Goal: Information Seeking & Learning: Learn about a topic

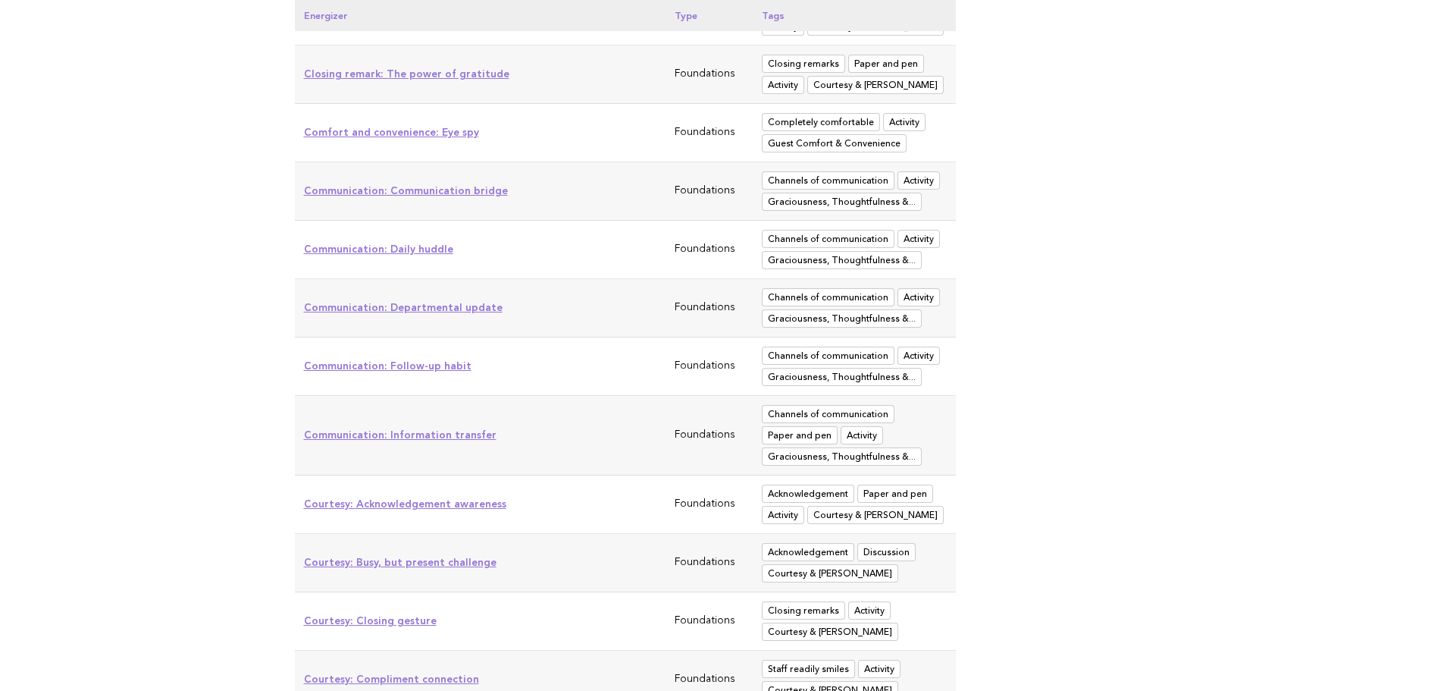
scroll to position [2623, 0]
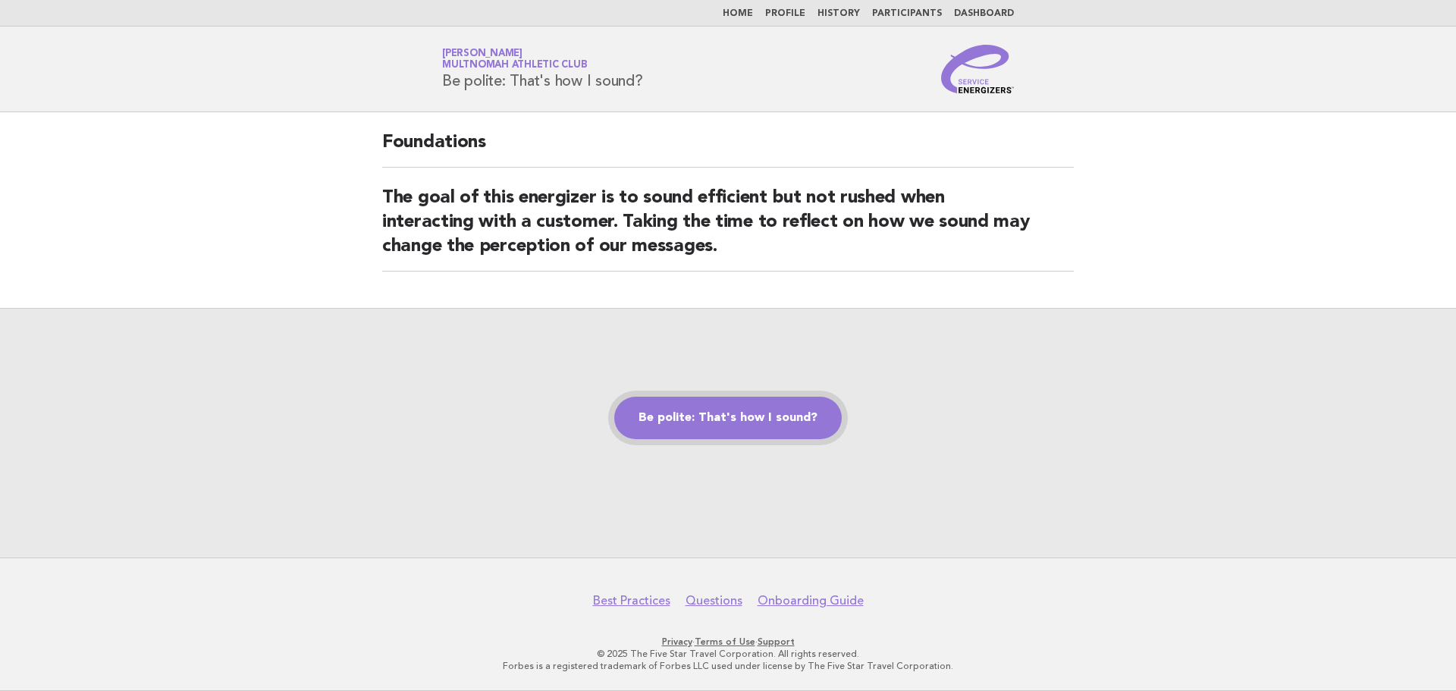
click at [749, 416] on link "Be polite: That's how I sound?" at bounding box center [727, 418] width 227 height 42
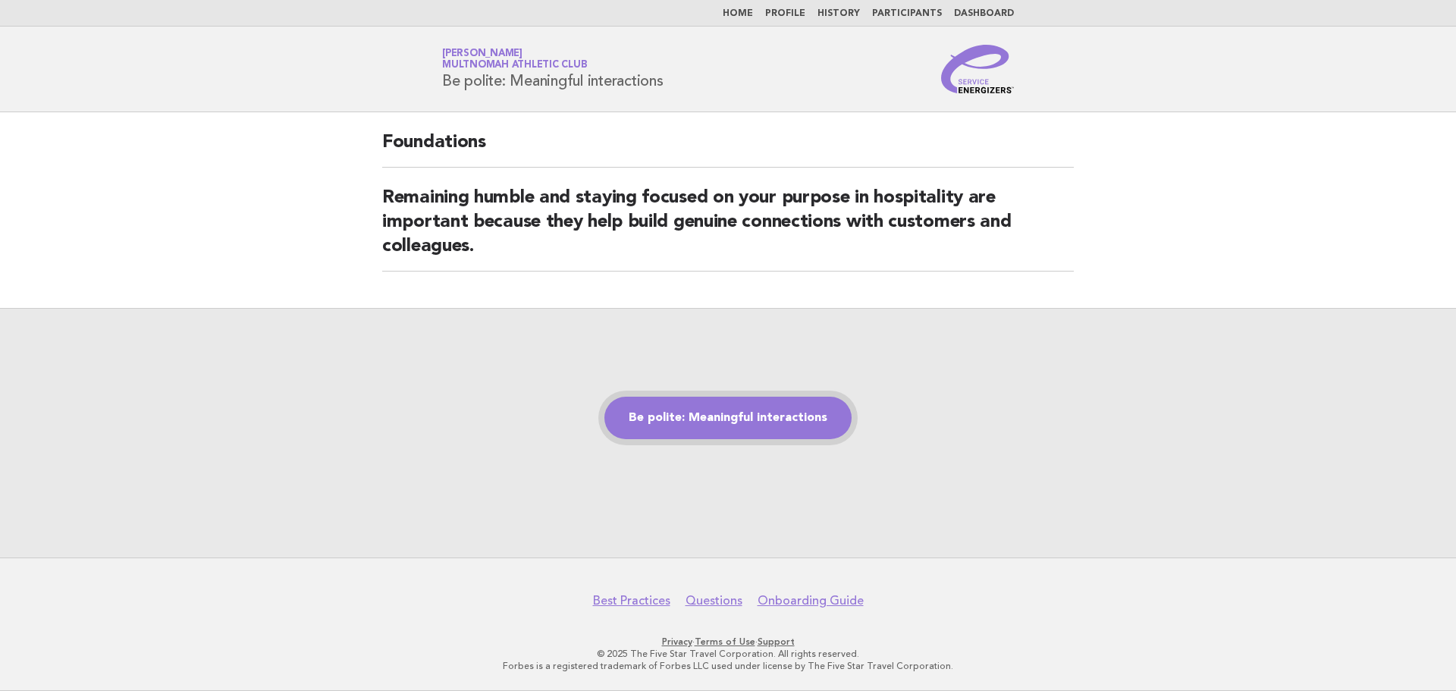
click at [797, 408] on link "Be polite: Meaningful interactions" at bounding box center [727, 418] width 247 height 42
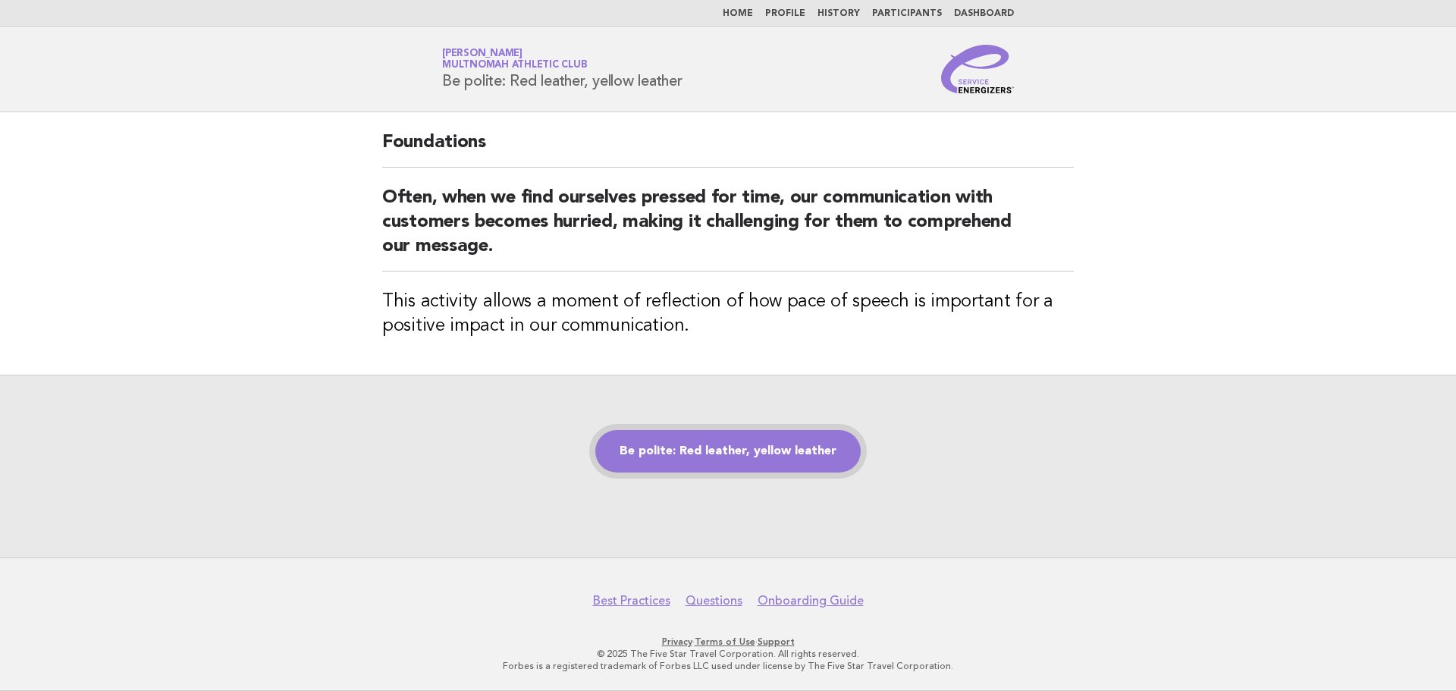
click at [752, 463] on link "Be polite: Red leather, yellow leather" at bounding box center [727, 451] width 265 height 42
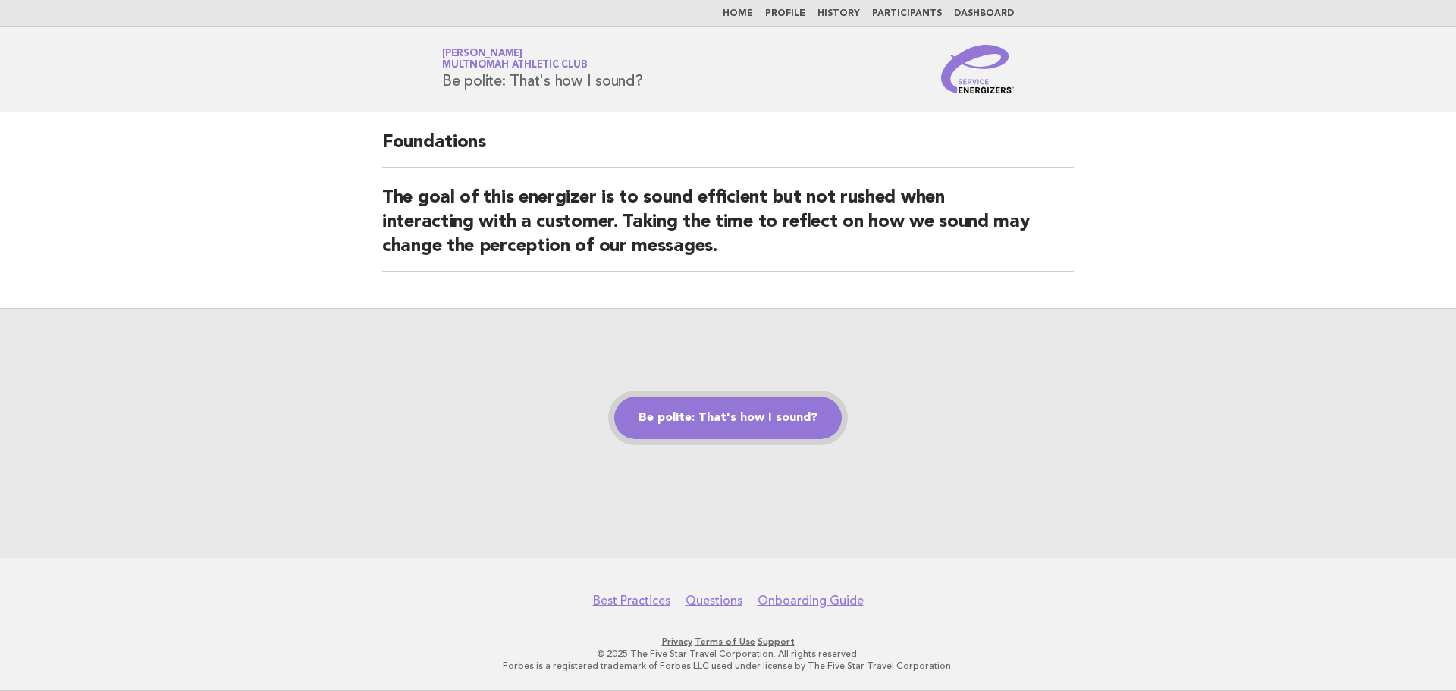
click at [782, 425] on link "Be polite: That's how I sound?" at bounding box center [727, 418] width 227 height 42
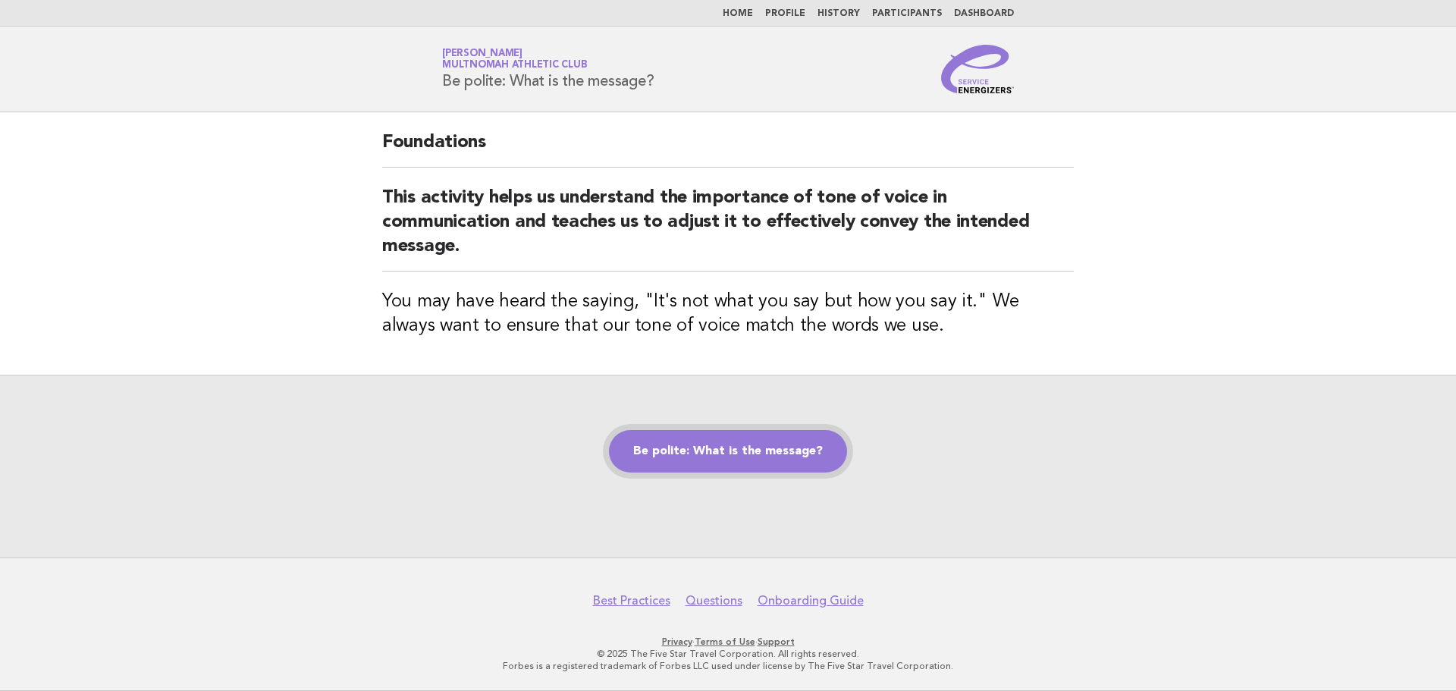
click at [769, 455] on link "Be polite: What is the message?" at bounding box center [728, 451] width 238 height 42
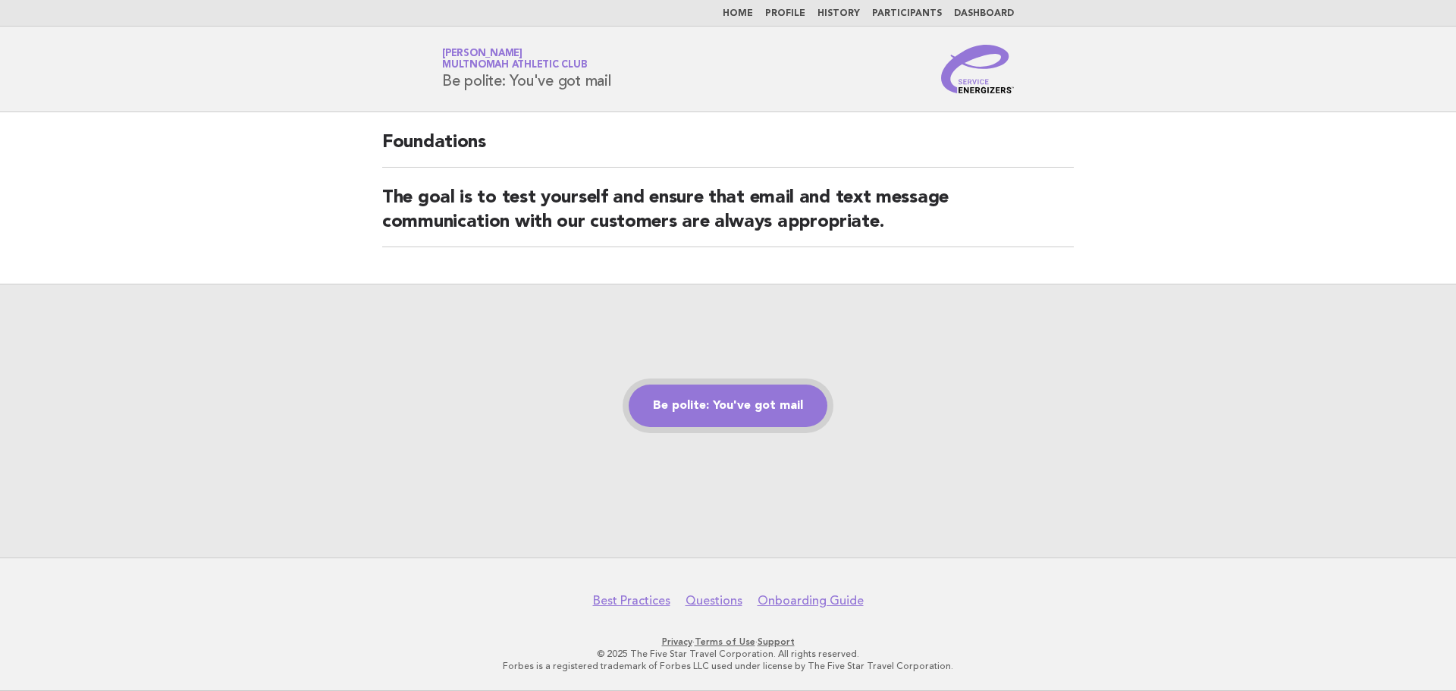
click at [739, 410] on link "Be polite: You've got mail" at bounding box center [728, 405] width 199 height 42
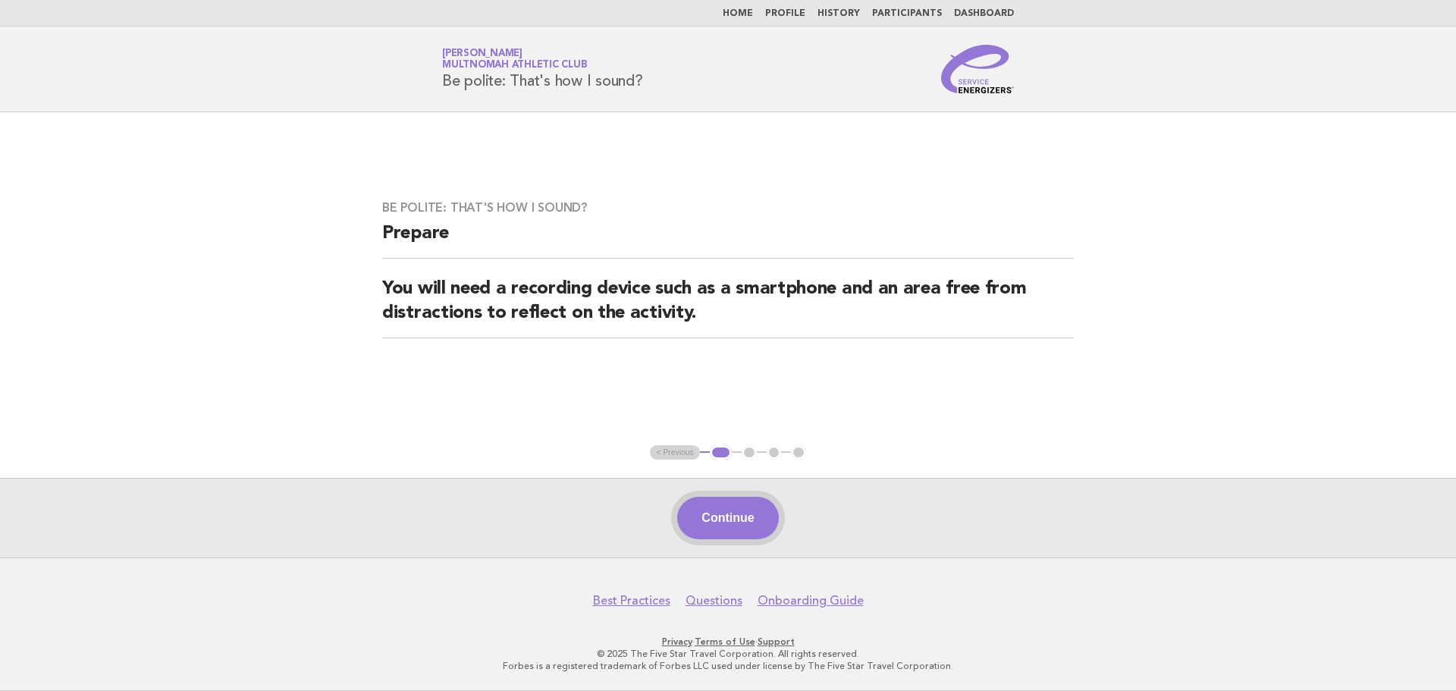
click at [753, 507] on button "Continue" at bounding box center [727, 518] width 101 height 42
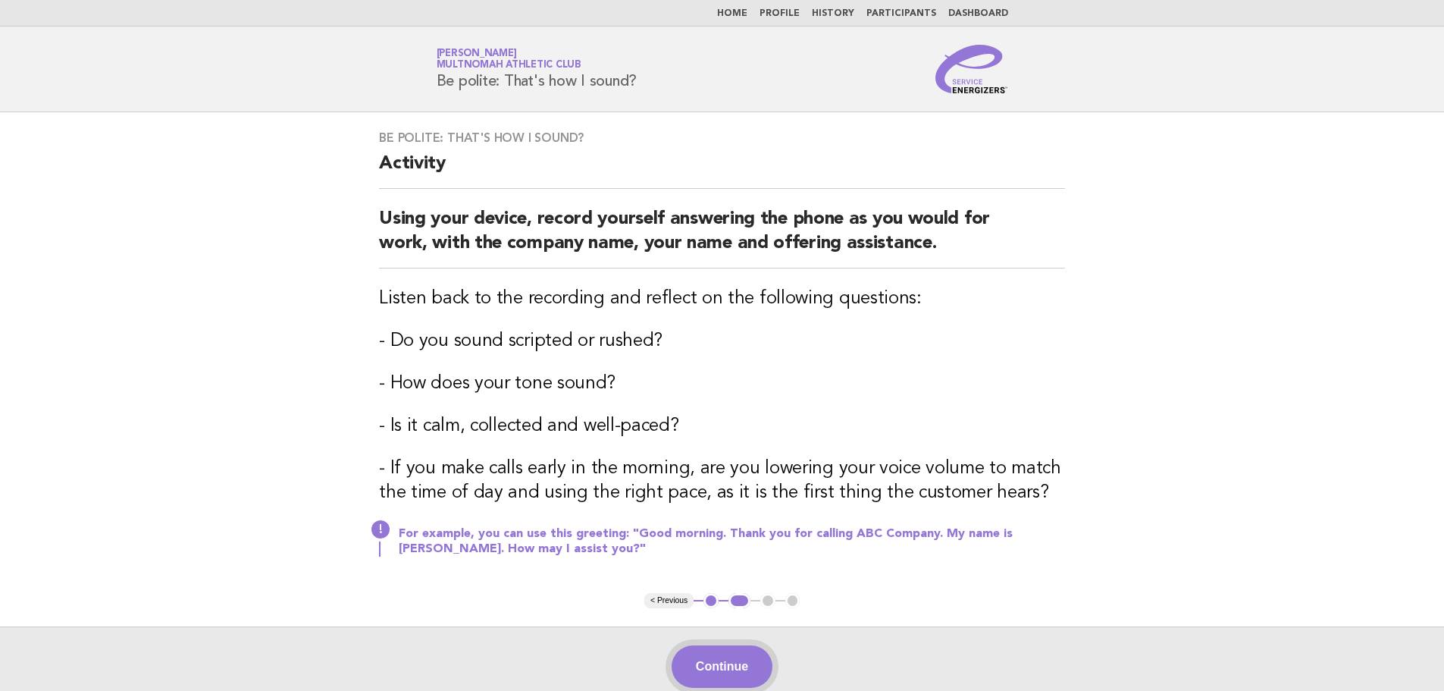
click at [749, 659] on button "Continue" at bounding box center [722, 666] width 101 height 42
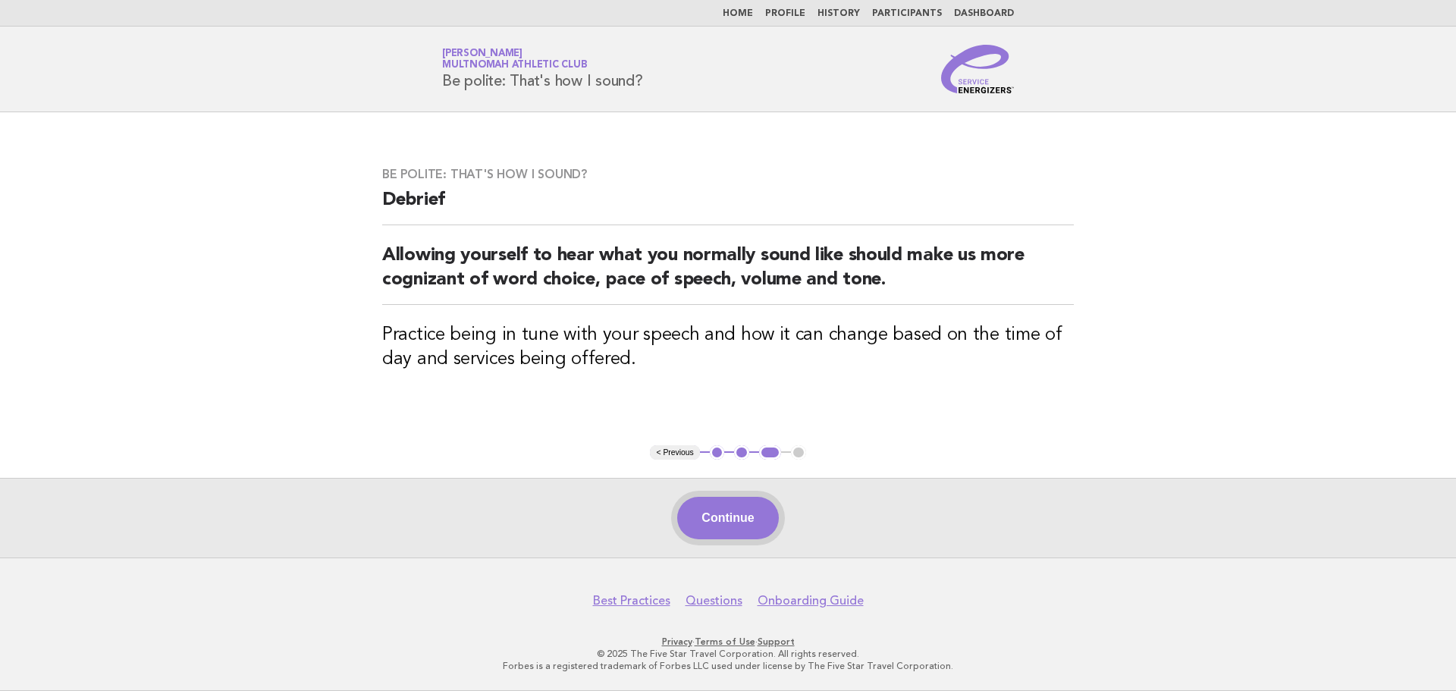
click at [725, 511] on button "Continue" at bounding box center [727, 518] width 101 height 42
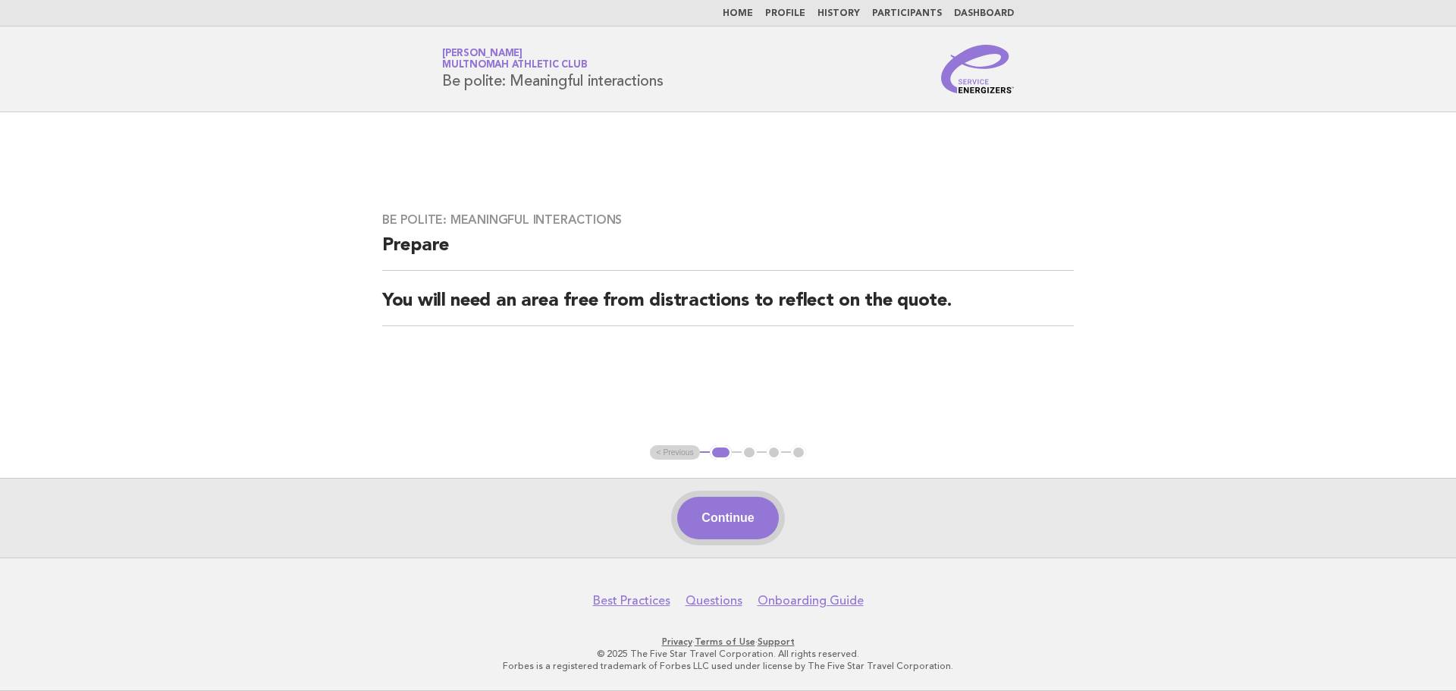
click at [740, 521] on button "Continue" at bounding box center [727, 518] width 101 height 42
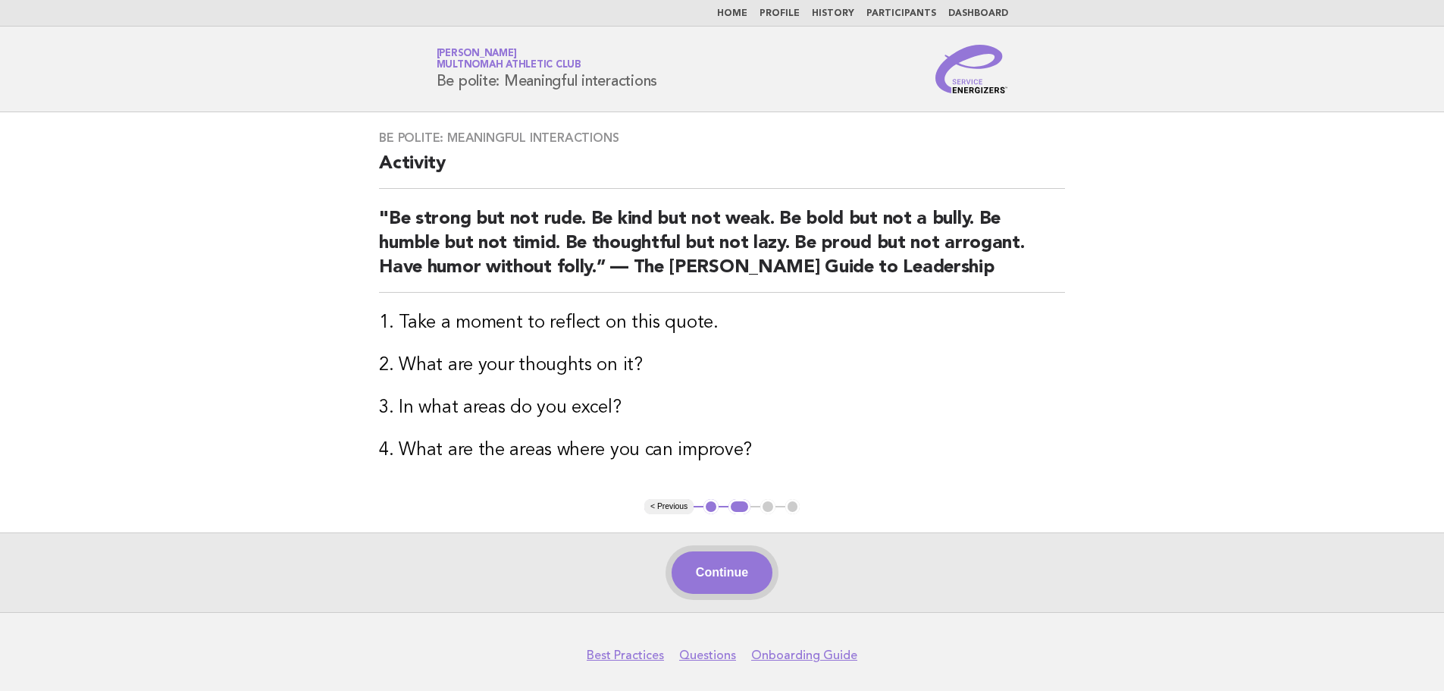
click at [746, 570] on button "Continue" at bounding box center [722, 572] width 101 height 42
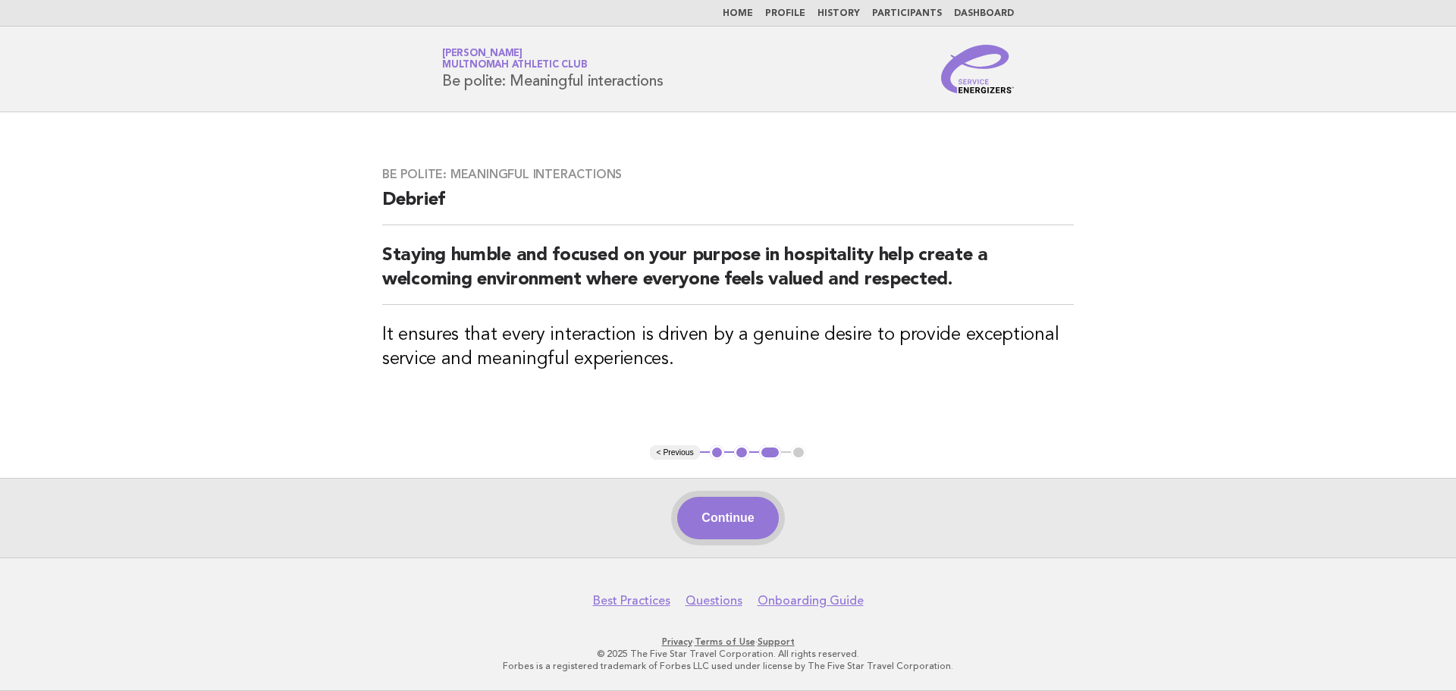
click at [726, 528] on button "Continue" at bounding box center [727, 518] width 101 height 42
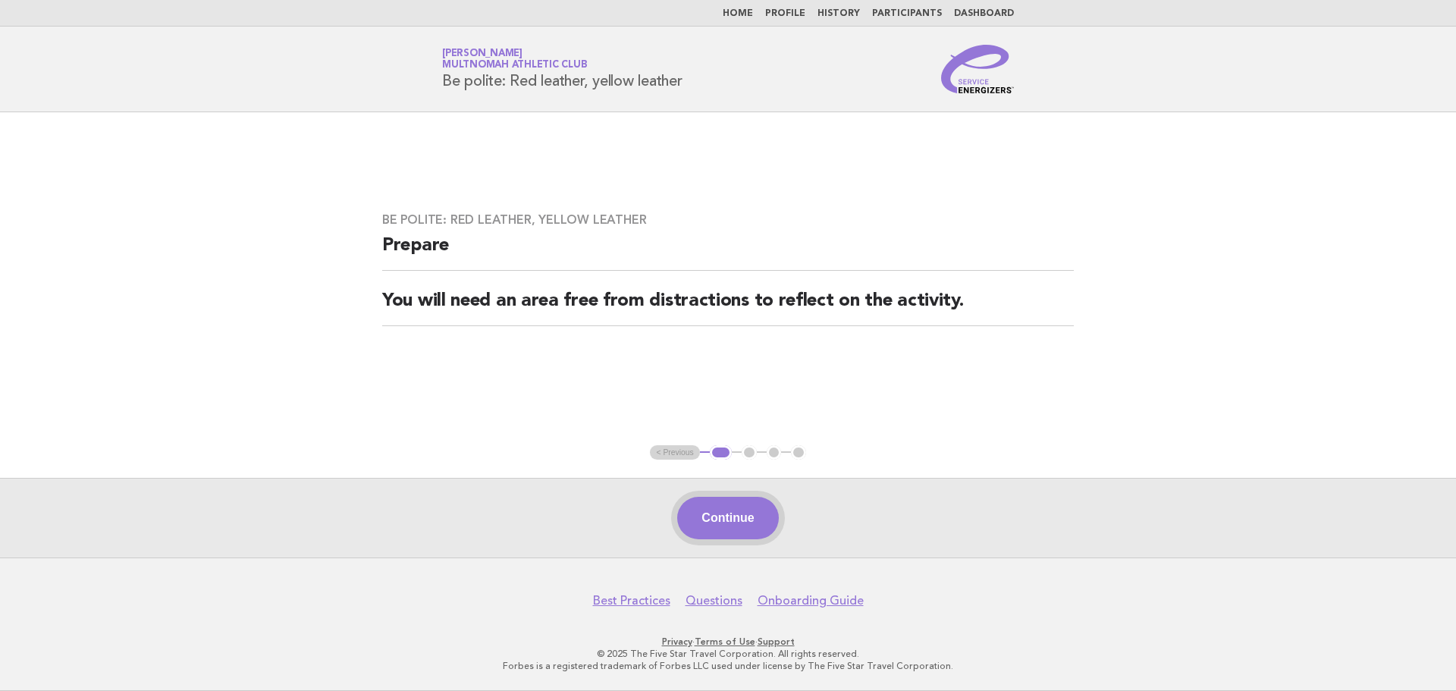
click at [756, 508] on button "Continue" at bounding box center [727, 518] width 101 height 42
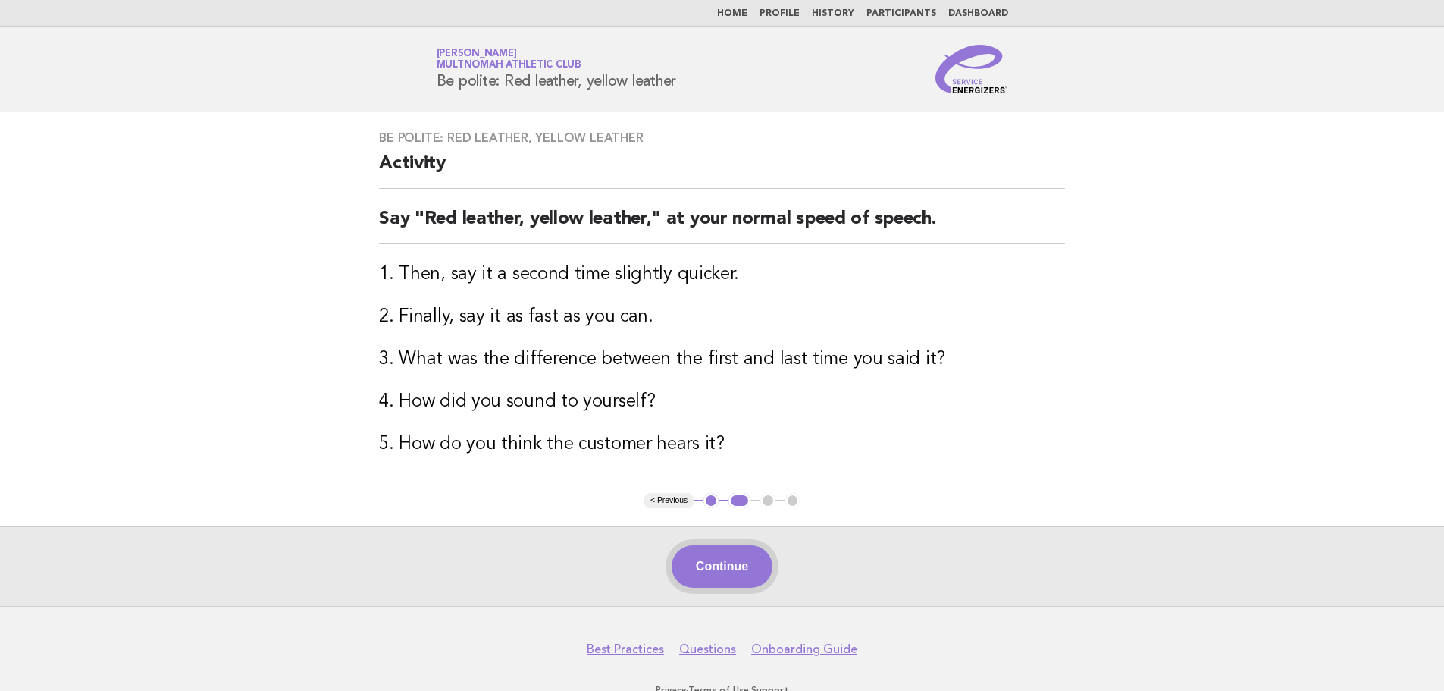
click at [745, 563] on button "Continue" at bounding box center [722, 566] width 101 height 42
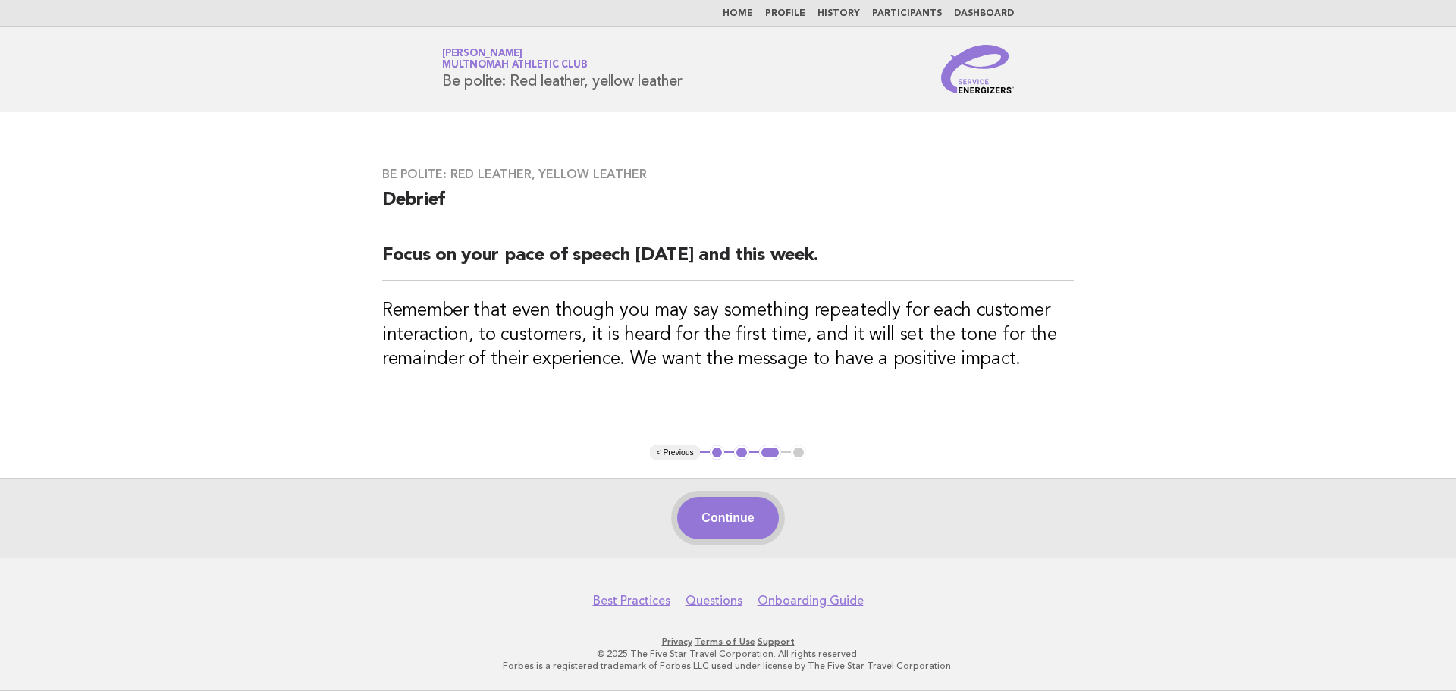
click at [744, 535] on button "Continue" at bounding box center [727, 518] width 101 height 42
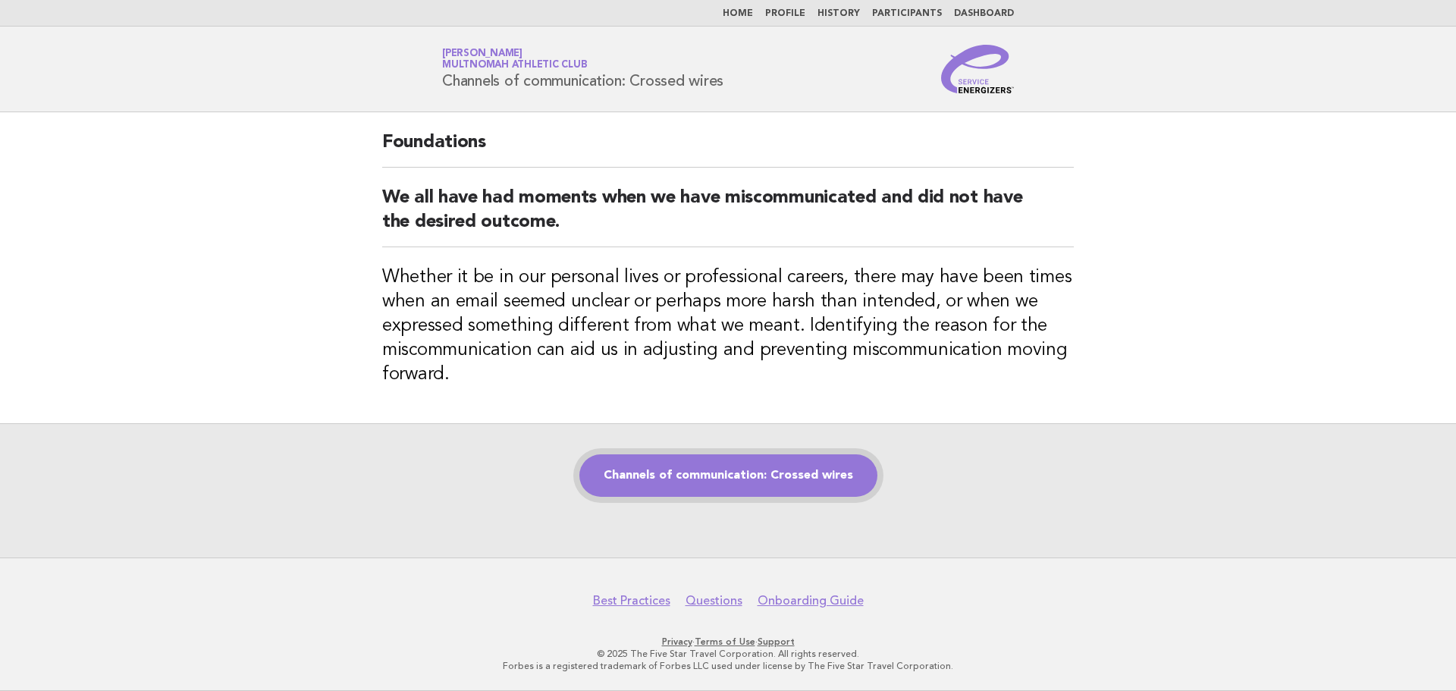
click at [777, 491] on link "Channels of communication: Crossed wires" at bounding box center [728, 475] width 298 height 42
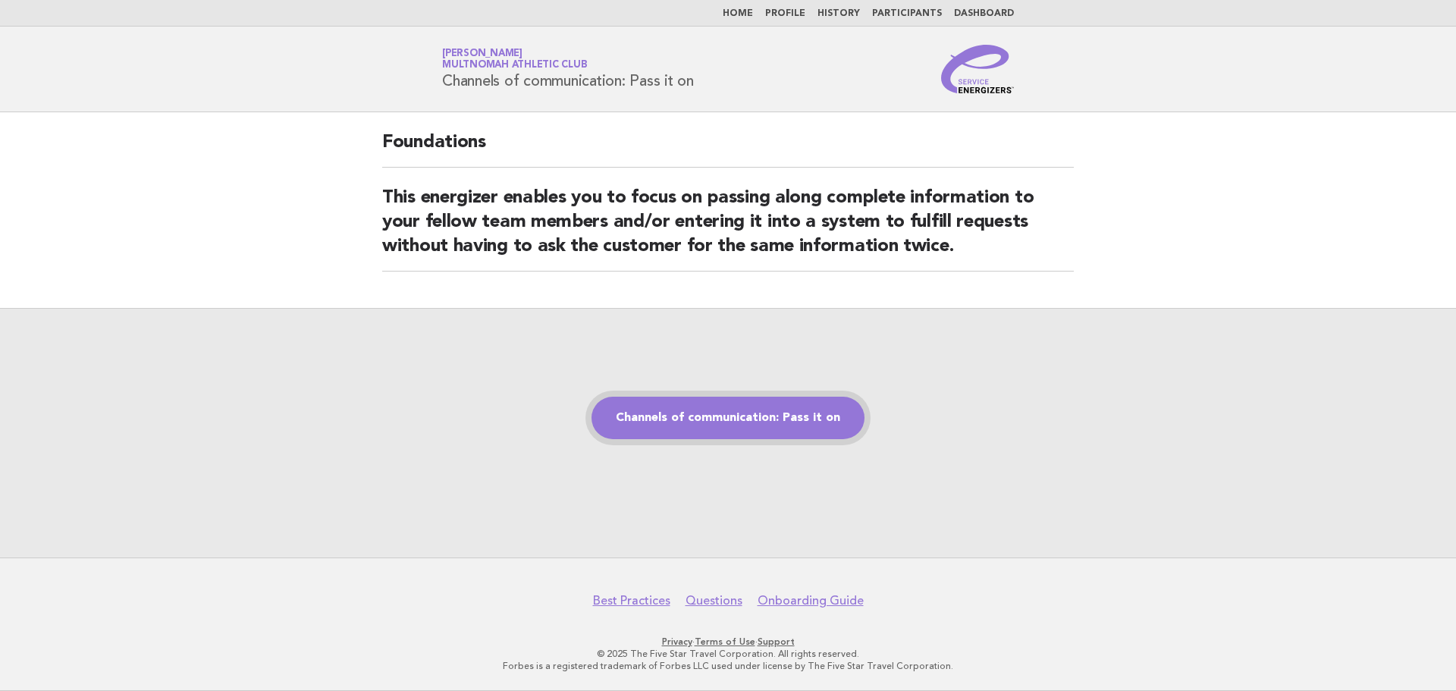
click at [712, 416] on link "Channels of communication: Pass it on" at bounding box center [727, 418] width 273 height 42
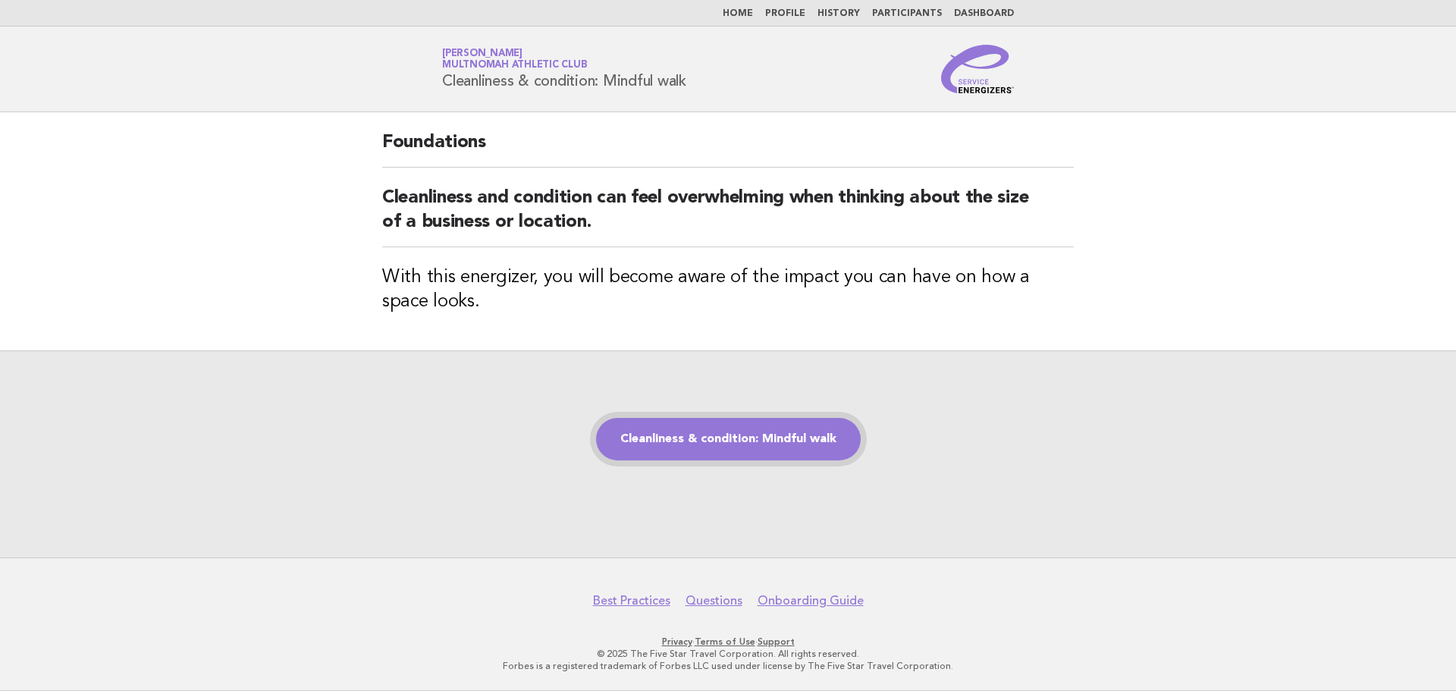
click at [734, 431] on link "Cleanliness & condition: Mindful walk" at bounding box center [728, 439] width 265 height 42
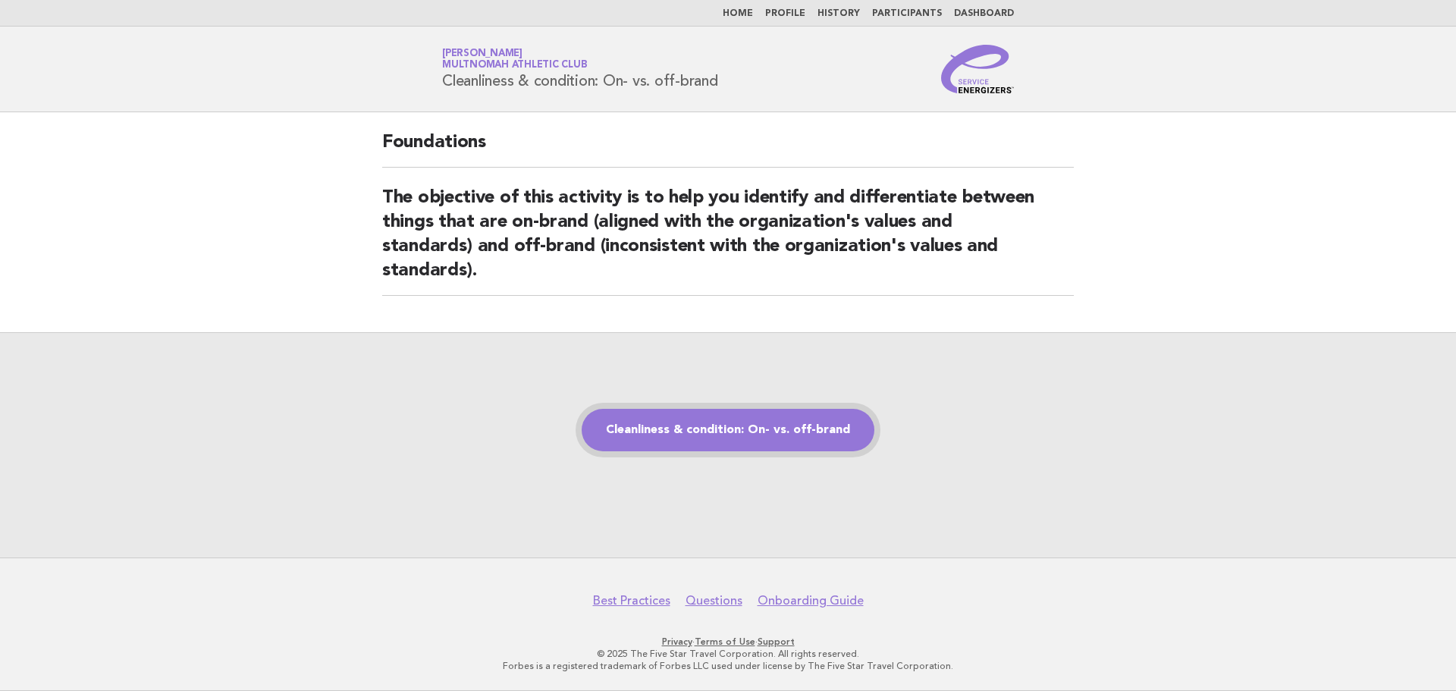
click at [824, 445] on link "Cleanliness & condition: On- vs. off-brand" at bounding box center [728, 430] width 293 height 42
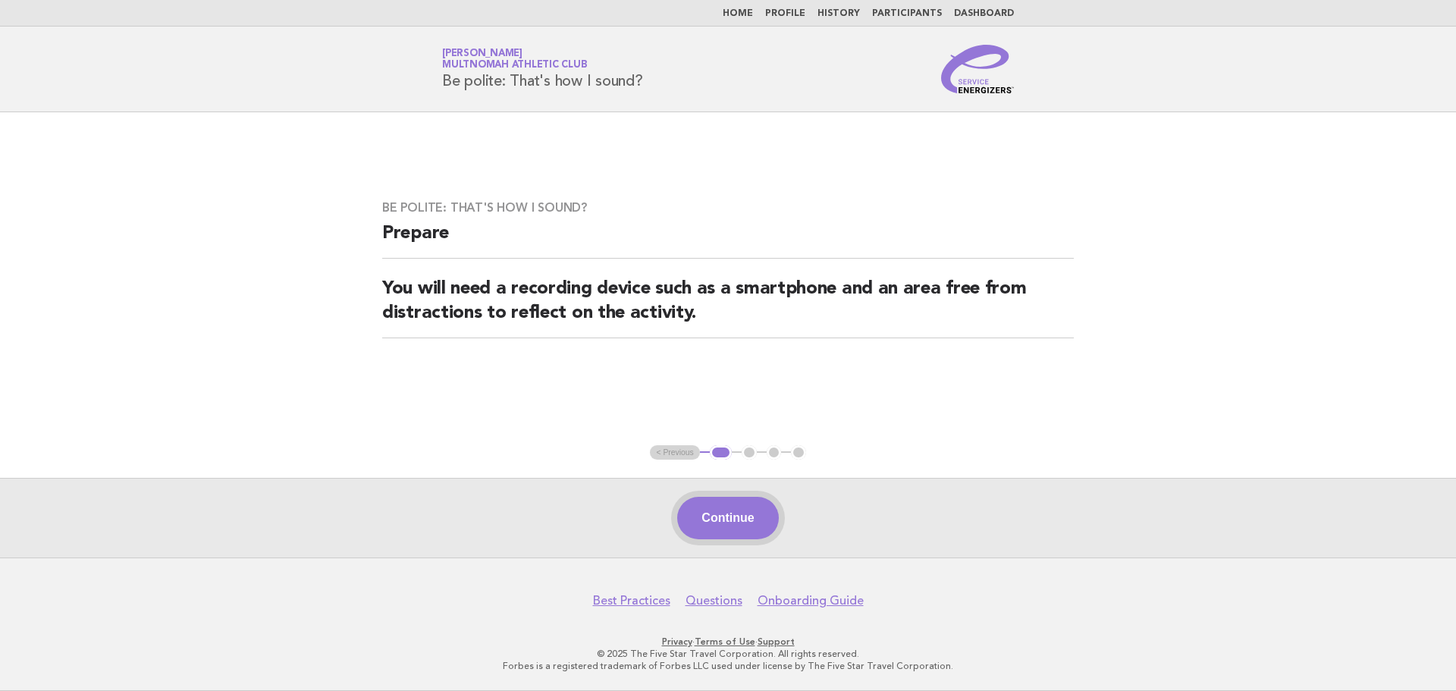
click at [733, 503] on button "Continue" at bounding box center [727, 518] width 101 height 42
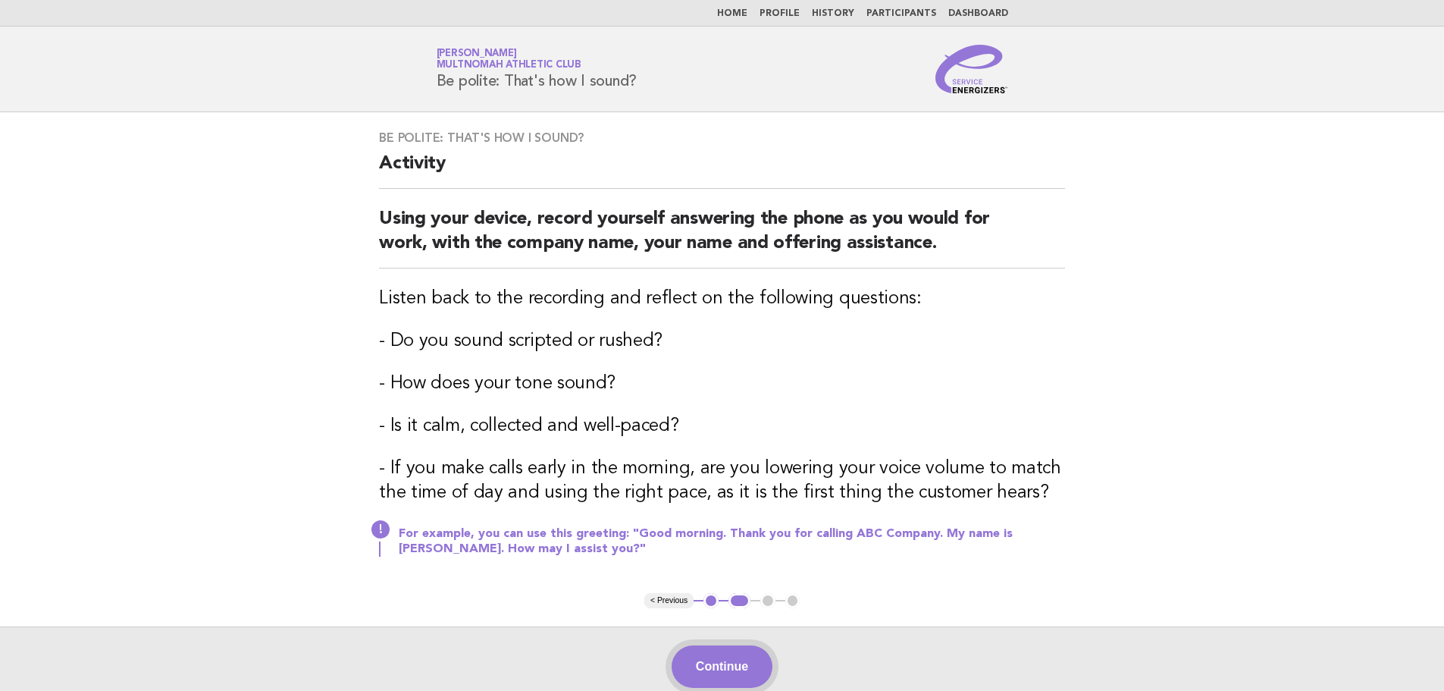
click at [753, 648] on button "Continue" at bounding box center [722, 666] width 101 height 42
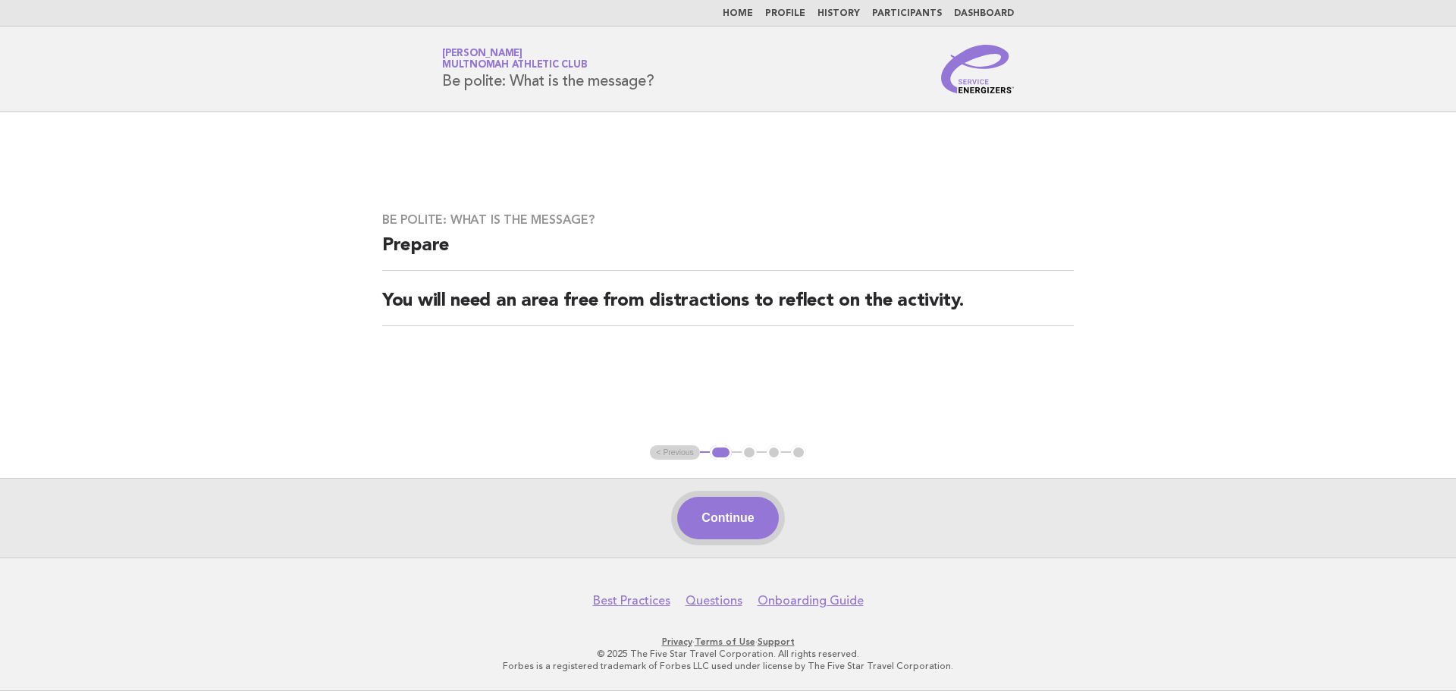
click at [766, 516] on button "Continue" at bounding box center [727, 518] width 101 height 42
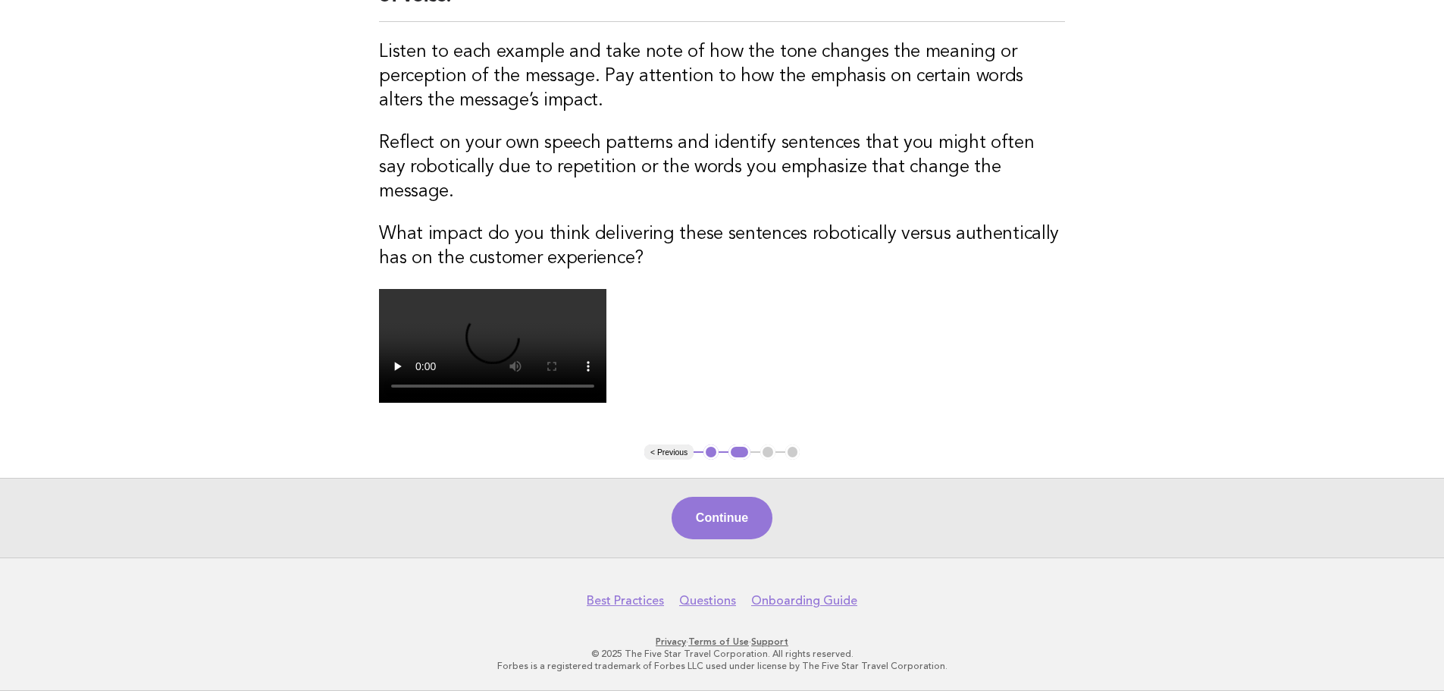
scroll to position [379, 0]
click at [685, 539] on button "Continue" at bounding box center [722, 518] width 101 height 42
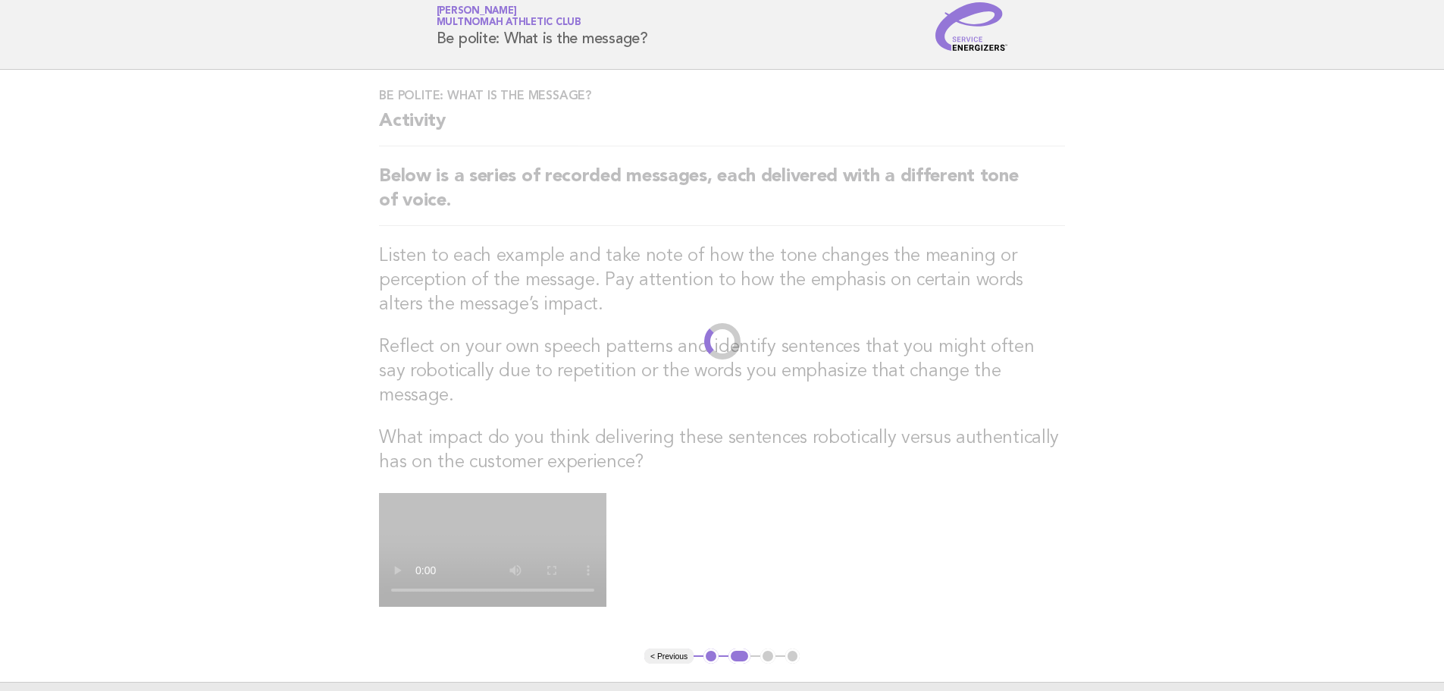
scroll to position [0, 0]
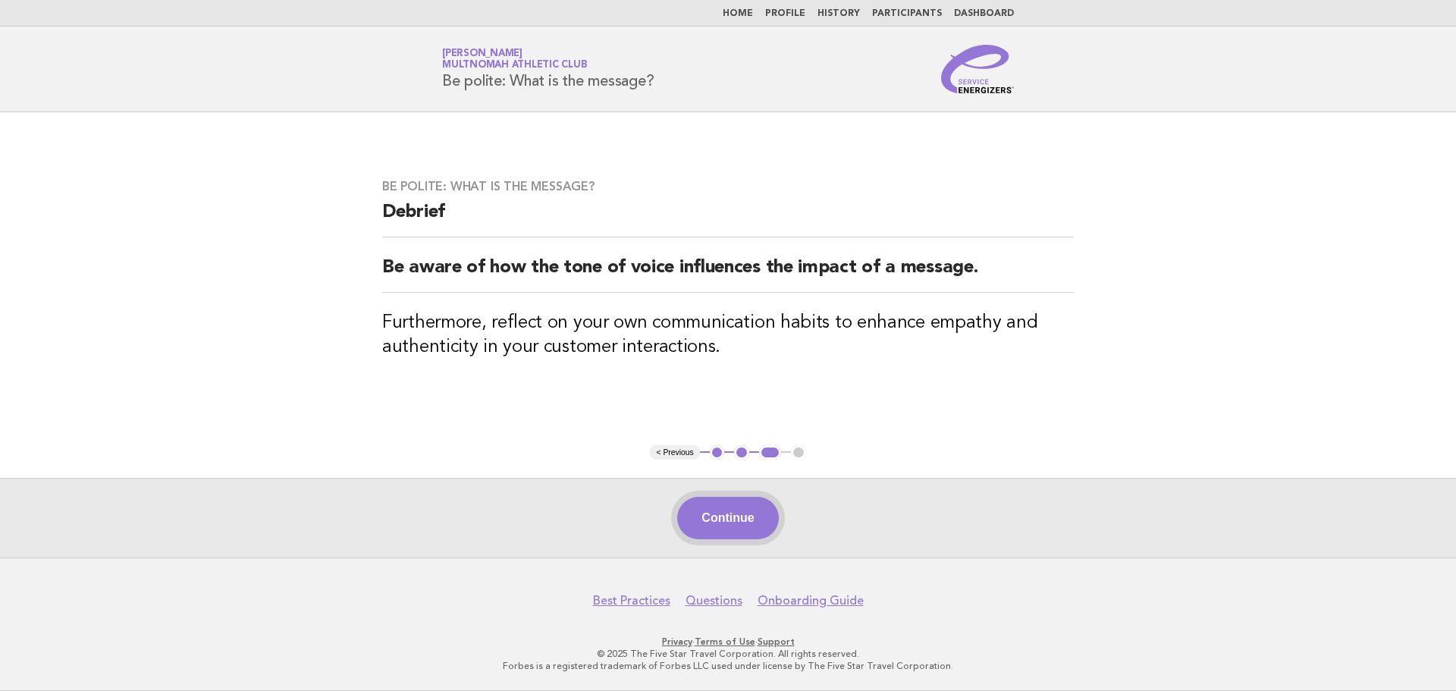
click at [743, 519] on button "Continue" at bounding box center [727, 518] width 101 height 42
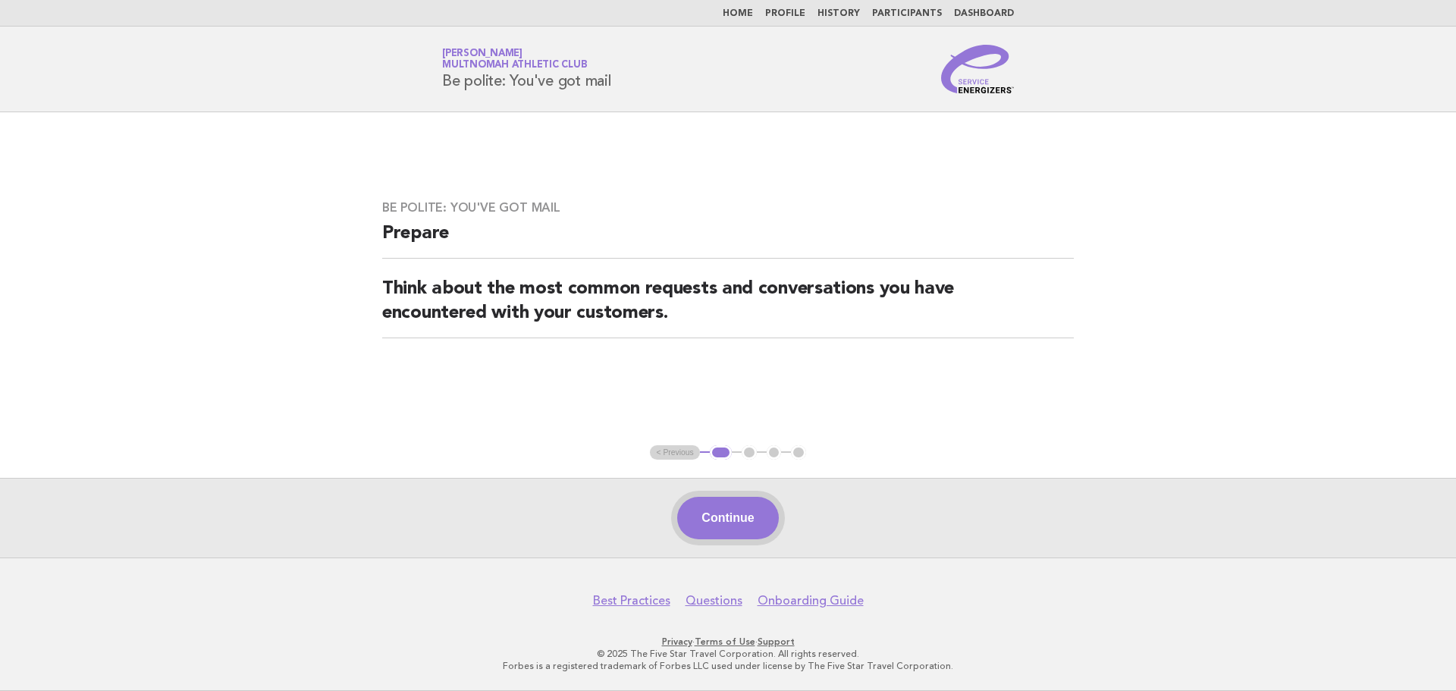
click at [744, 506] on button "Continue" at bounding box center [727, 518] width 101 height 42
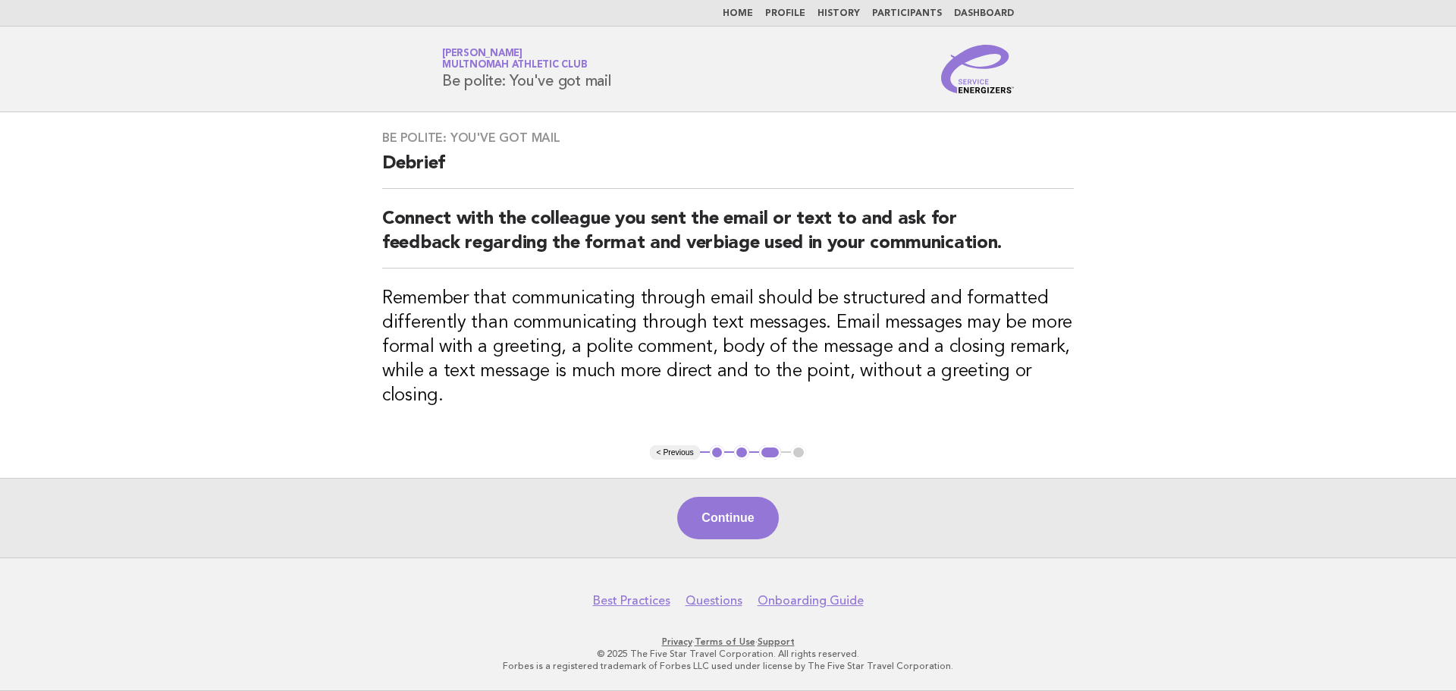
click at [742, 528] on button "Continue" at bounding box center [727, 518] width 101 height 42
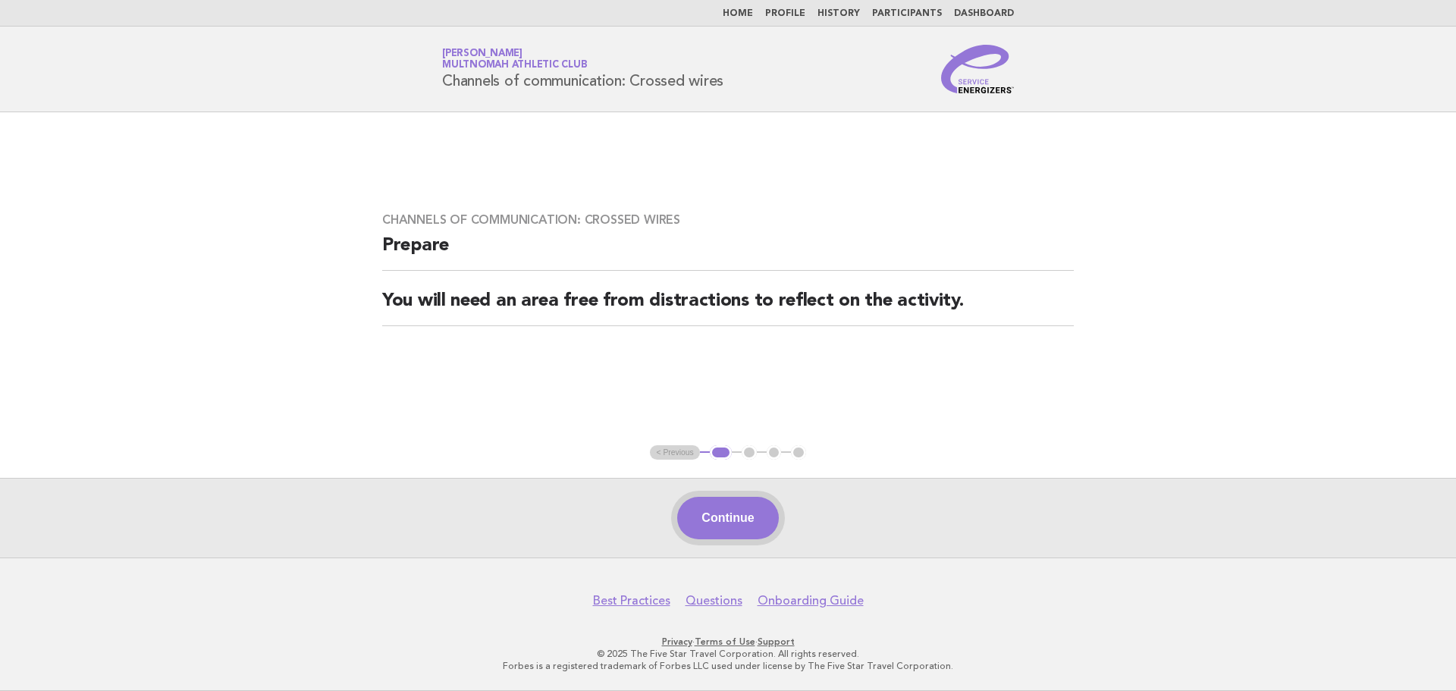
click at [748, 530] on button "Continue" at bounding box center [727, 518] width 101 height 42
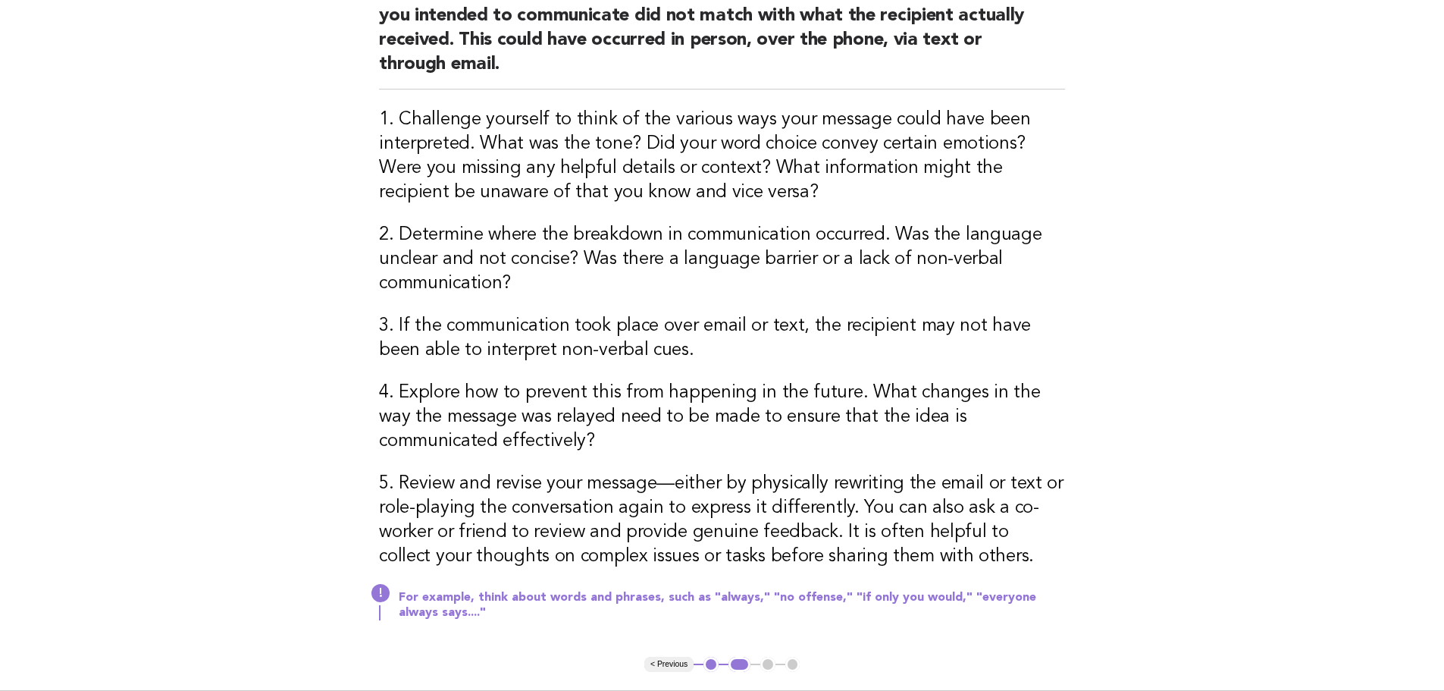
scroll to position [303, 0]
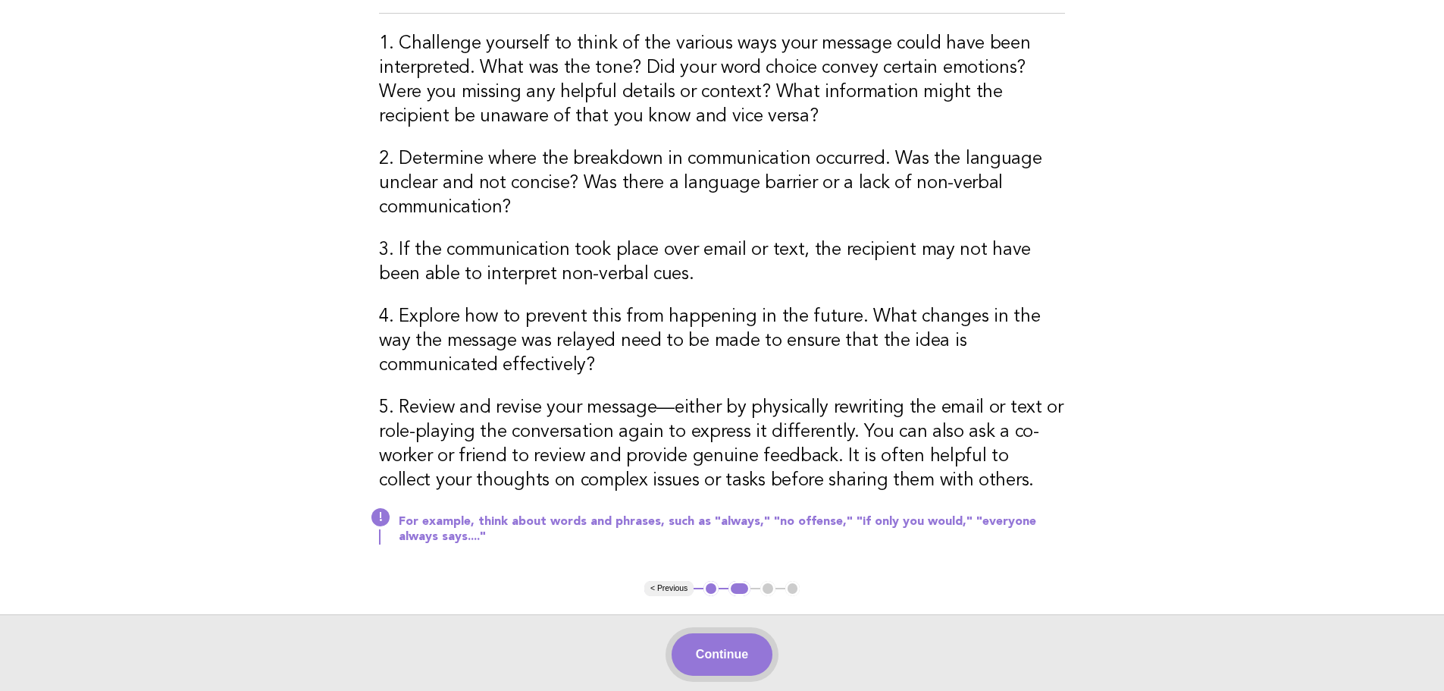
click at [743, 645] on button "Continue" at bounding box center [722, 654] width 101 height 42
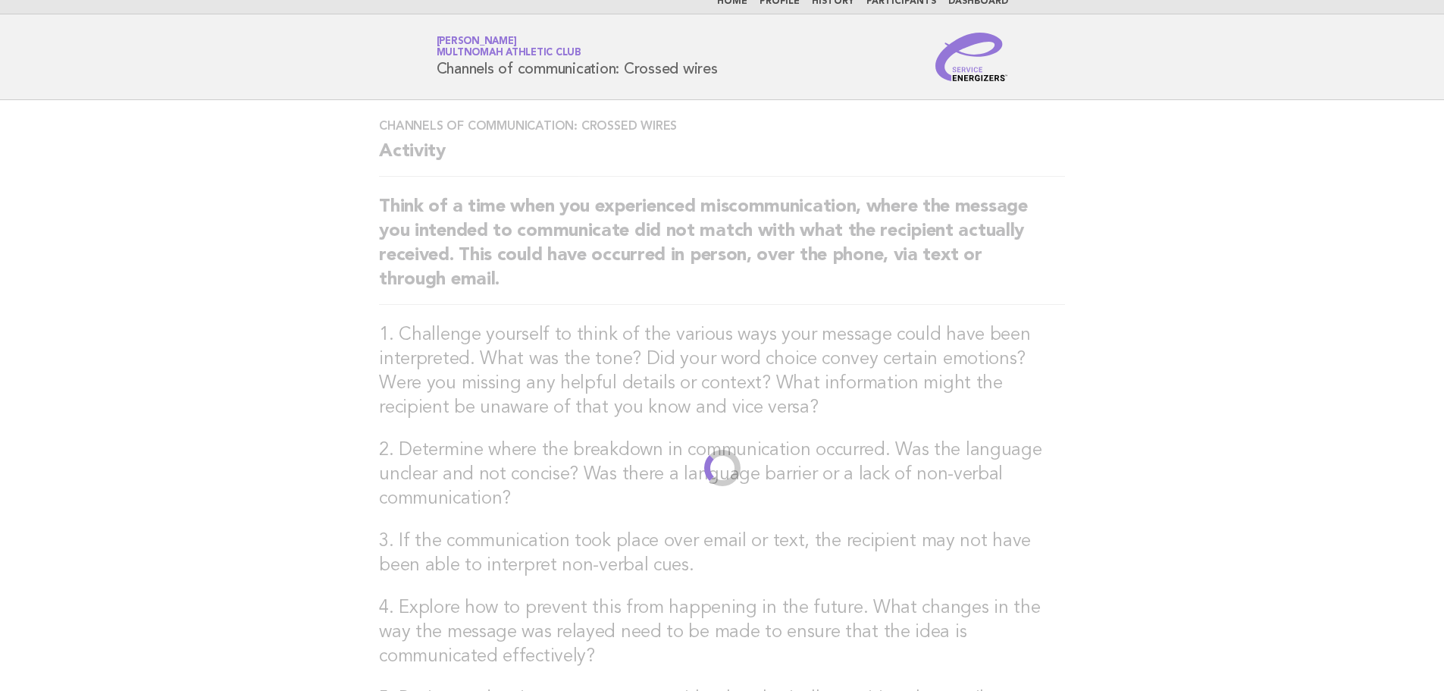
scroll to position [0, 0]
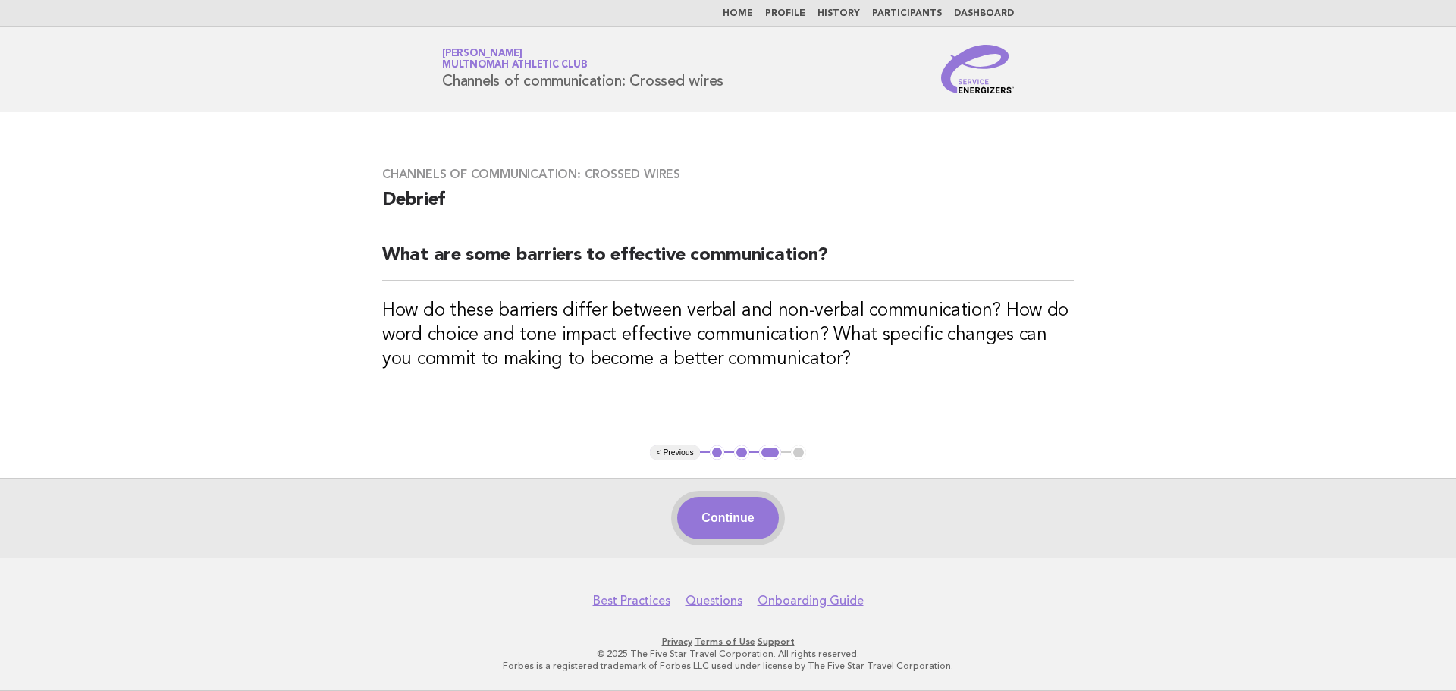
click at [763, 520] on button "Continue" at bounding box center [727, 518] width 101 height 42
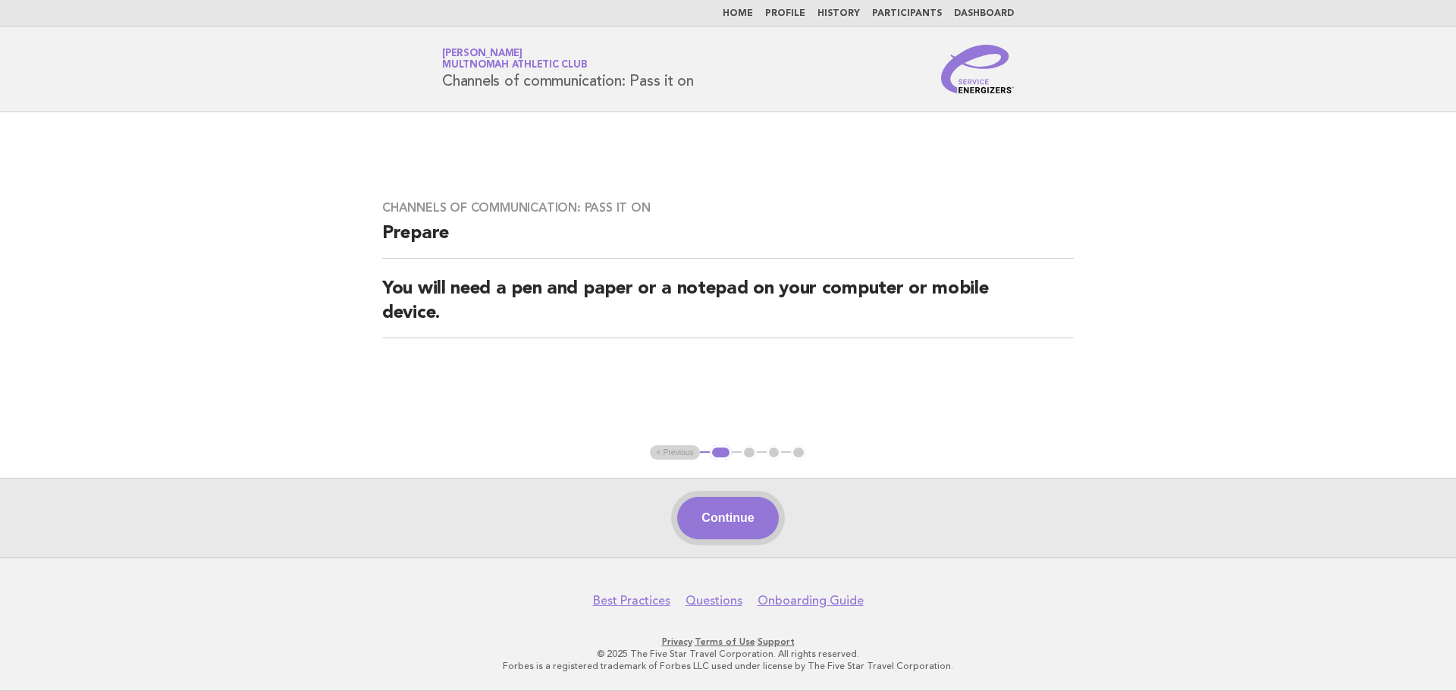
click at [743, 528] on button "Continue" at bounding box center [727, 518] width 101 height 42
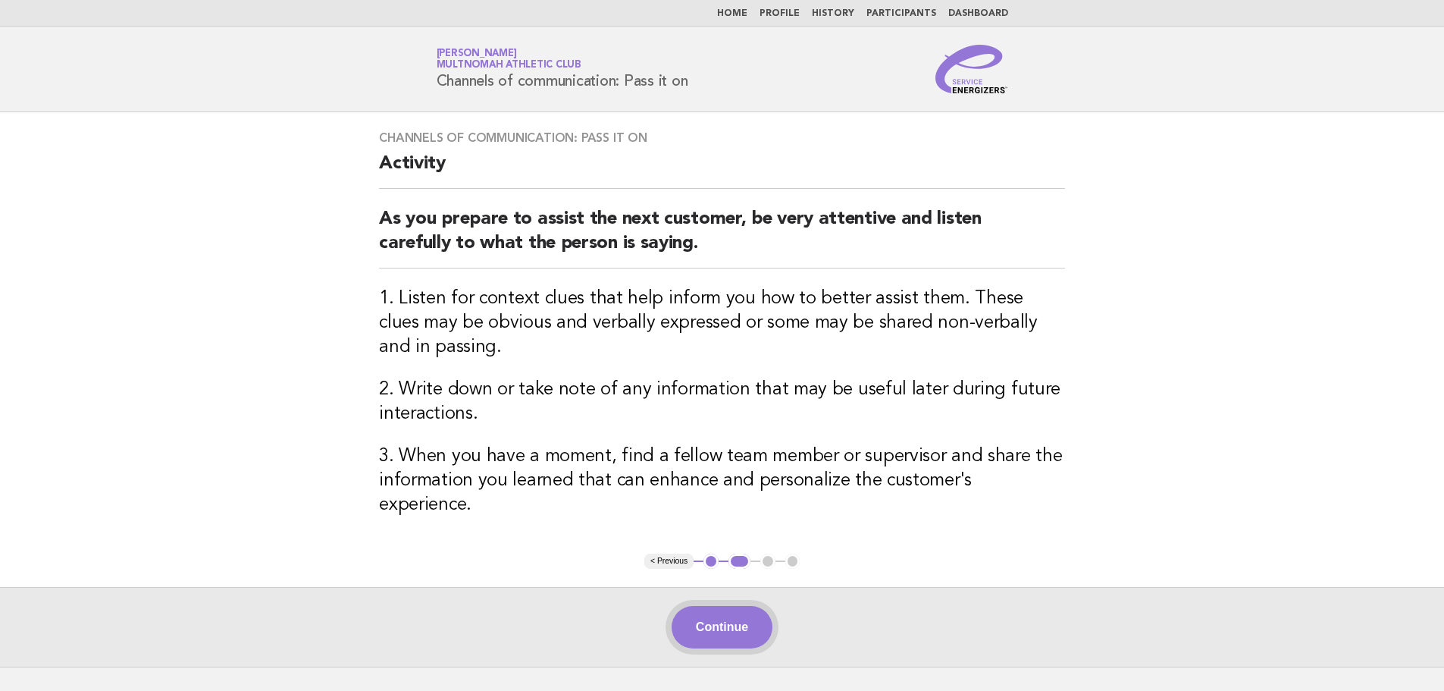
click at [767, 606] on button "Continue" at bounding box center [722, 627] width 101 height 42
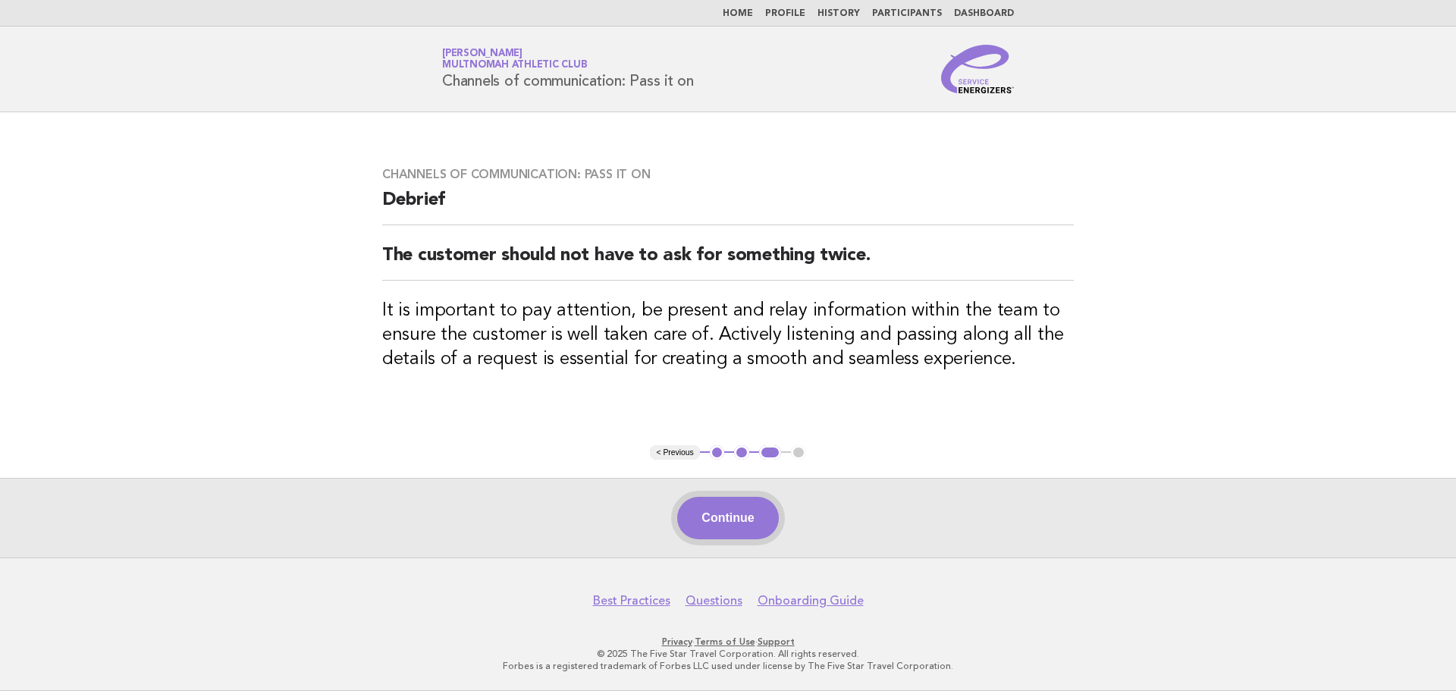
click at [751, 502] on button "Continue" at bounding box center [727, 518] width 101 height 42
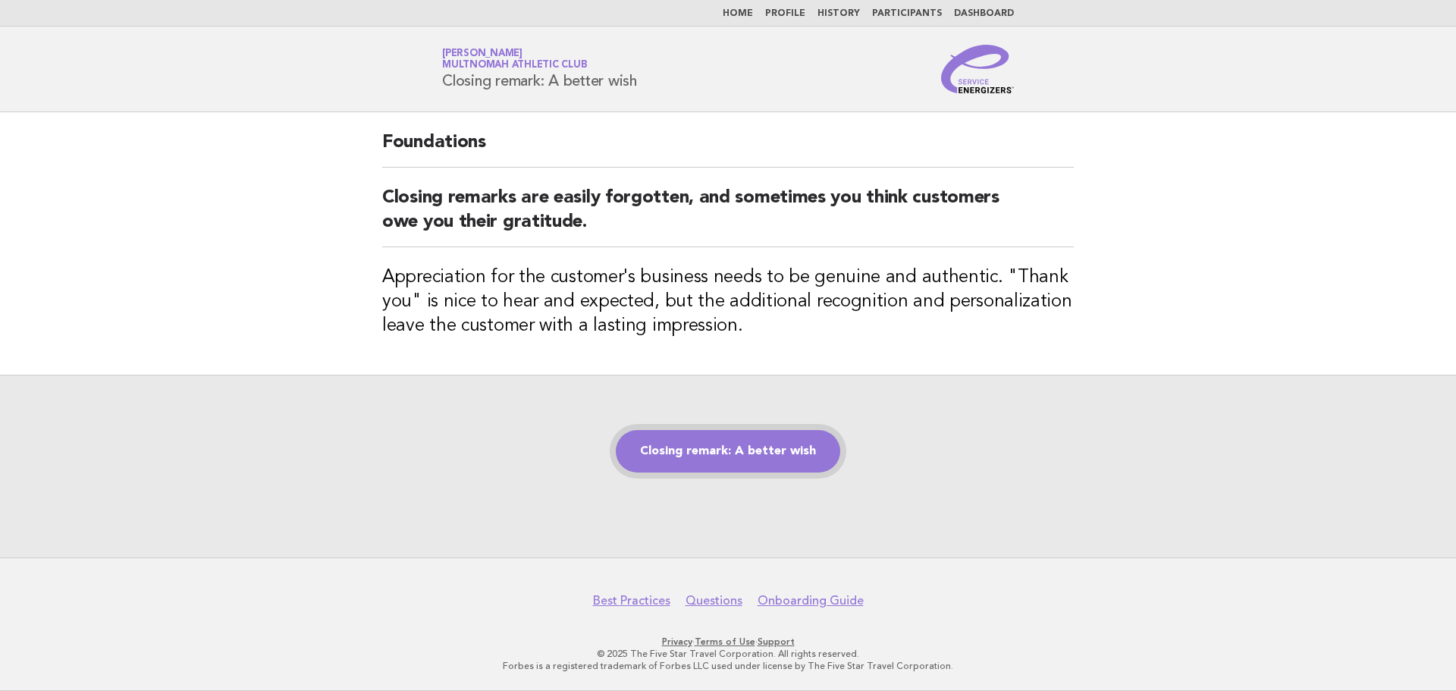
click at [759, 444] on link "Closing remark: A better wish" at bounding box center [728, 451] width 224 height 42
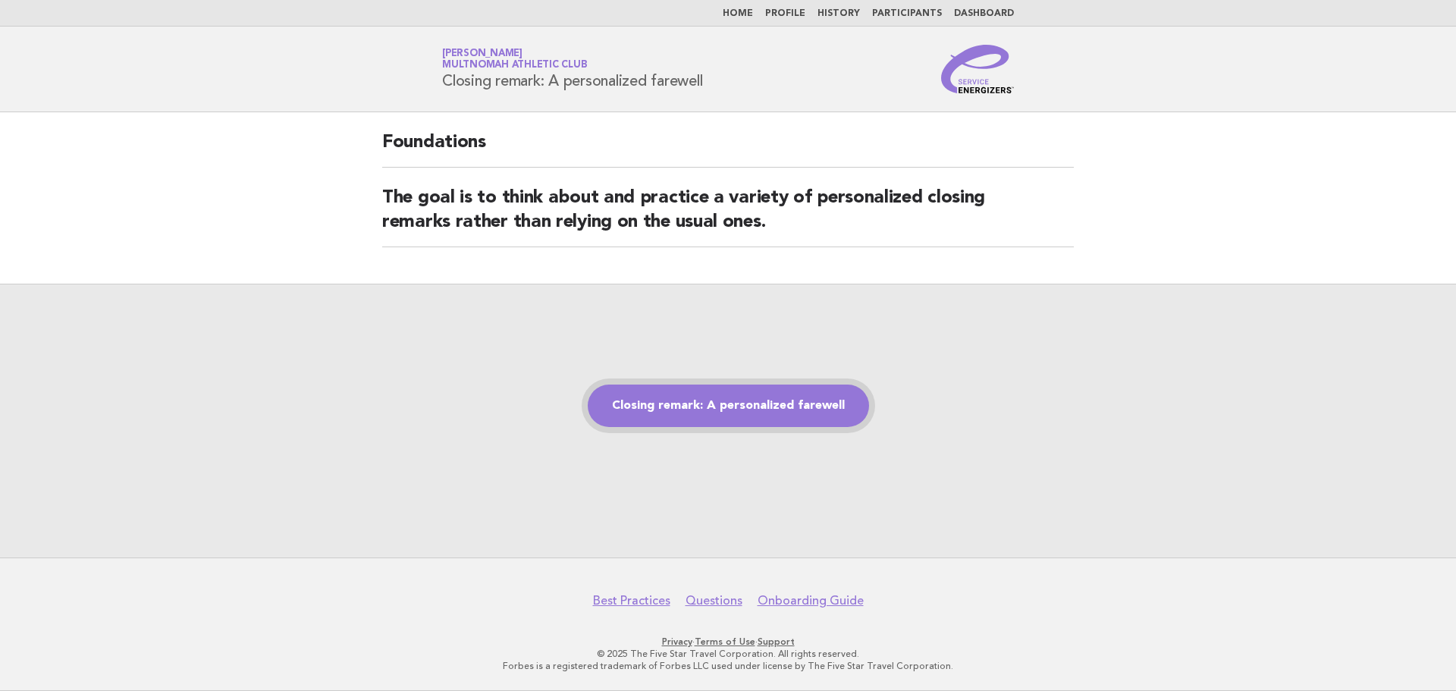
click at [748, 403] on link "Closing remark: A personalized farewell" at bounding box center [728, 405] width 281 height 42
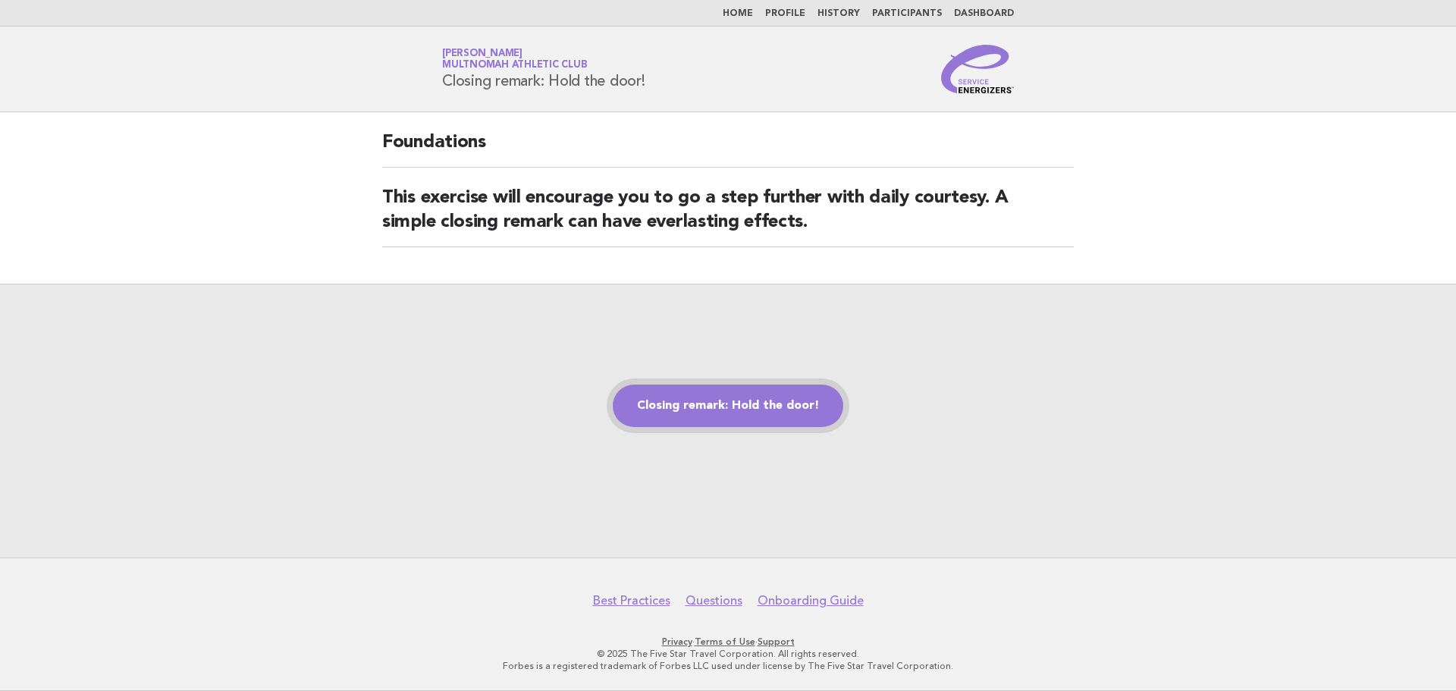
click at [723, 416] on link "Closing remark: Hold the door!" at bounding box center [728, 405] width 231 height 42
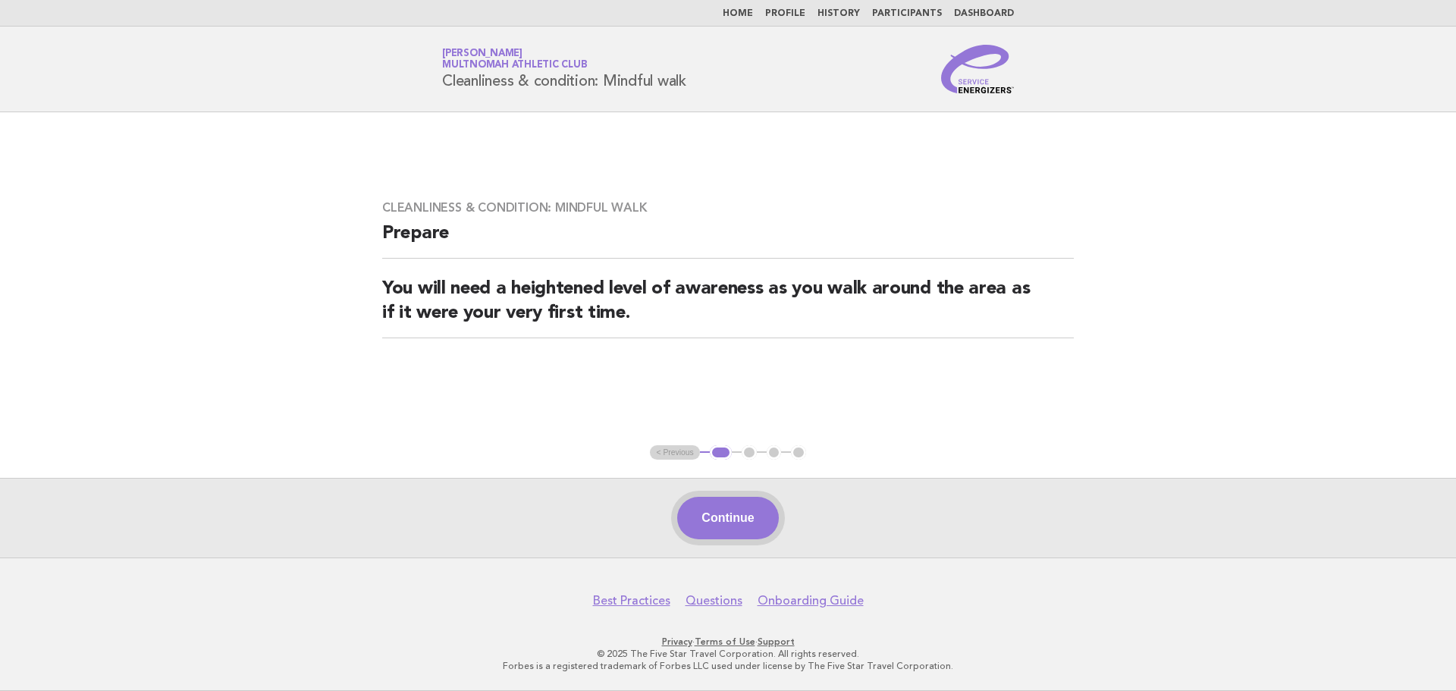
click at [746, 516] on button "Continue" at bounding box center [727, 518] width 101 height 42
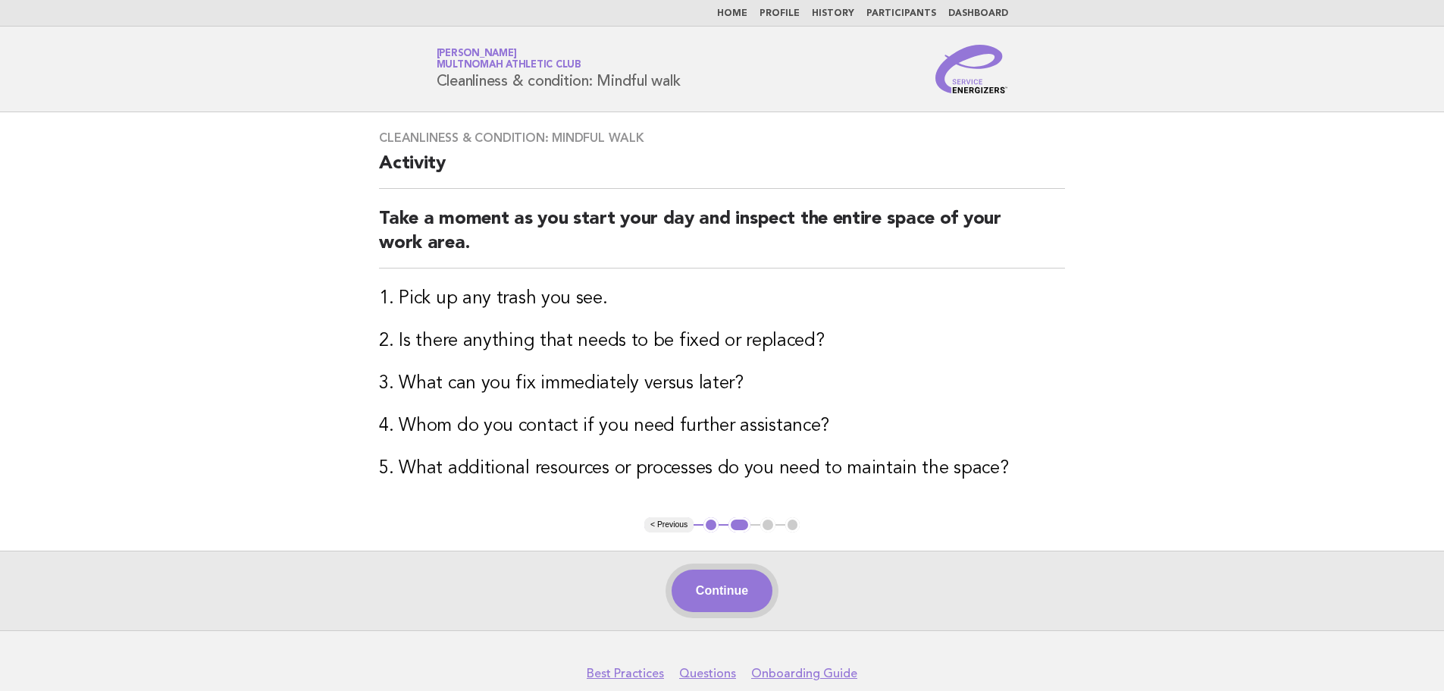
click at [733, 601] on button "Continue" at bounding box center [722, 590] width 101 height 42
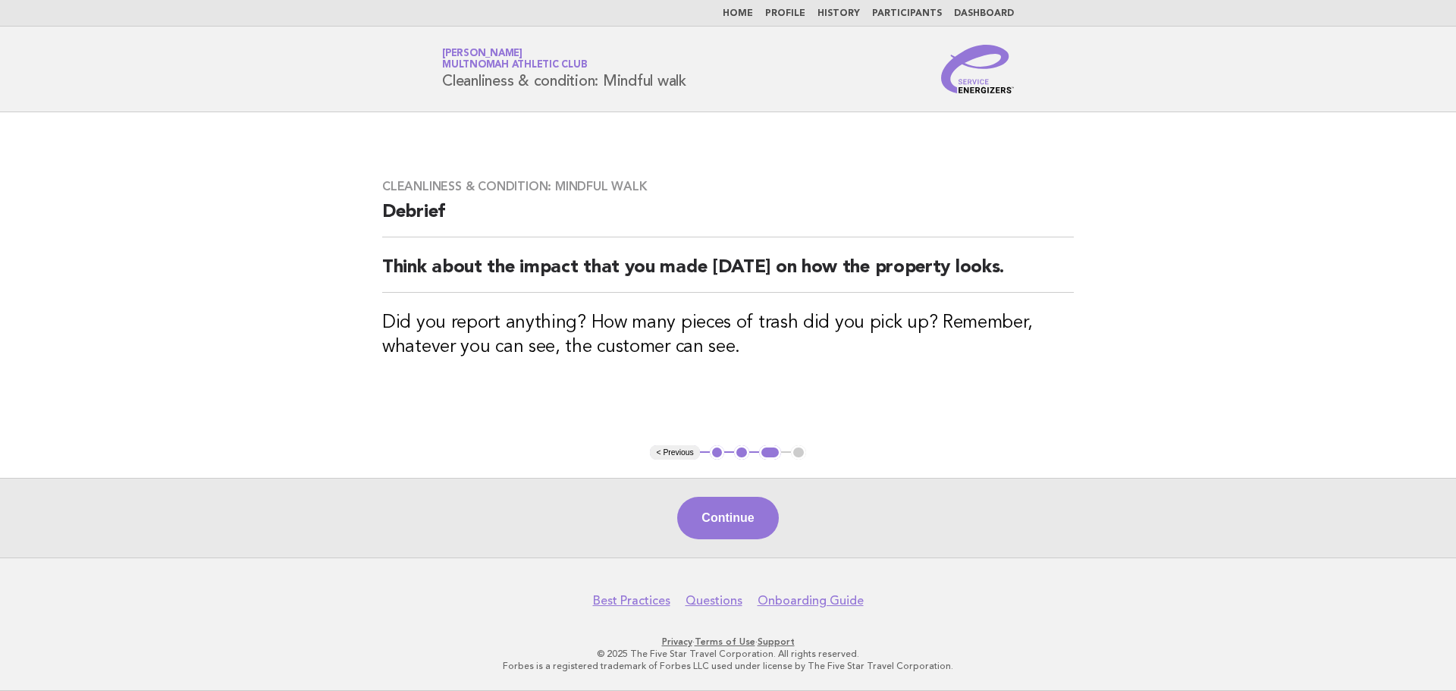
drag, startPoint x: 764, startPoint y: 535, endPoint x: 773, endPoint y: 536, distance: 9.2
click at [764, 535] on button "Continue" at bounding box center [727, 518] width 101 height 42
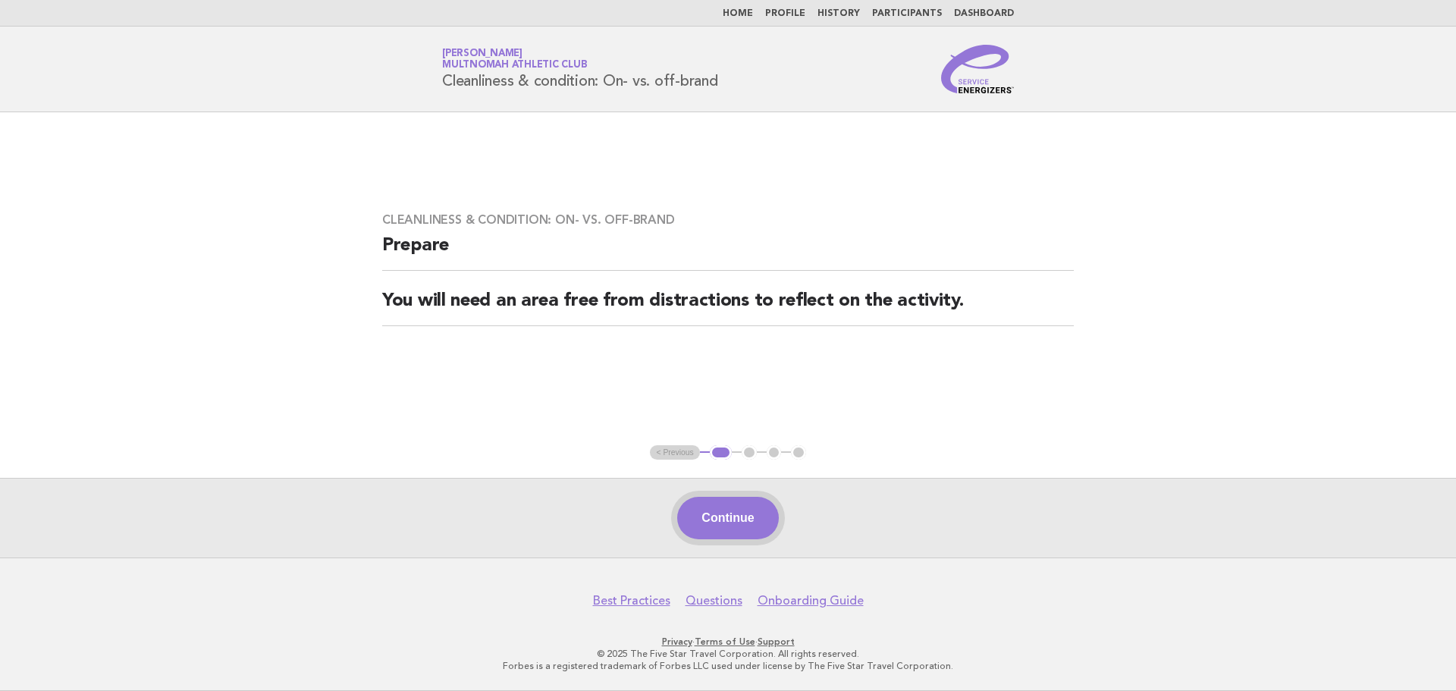
click at [751, 514] on button "Continue" at bounding box center [727, 518] width 101 height 42
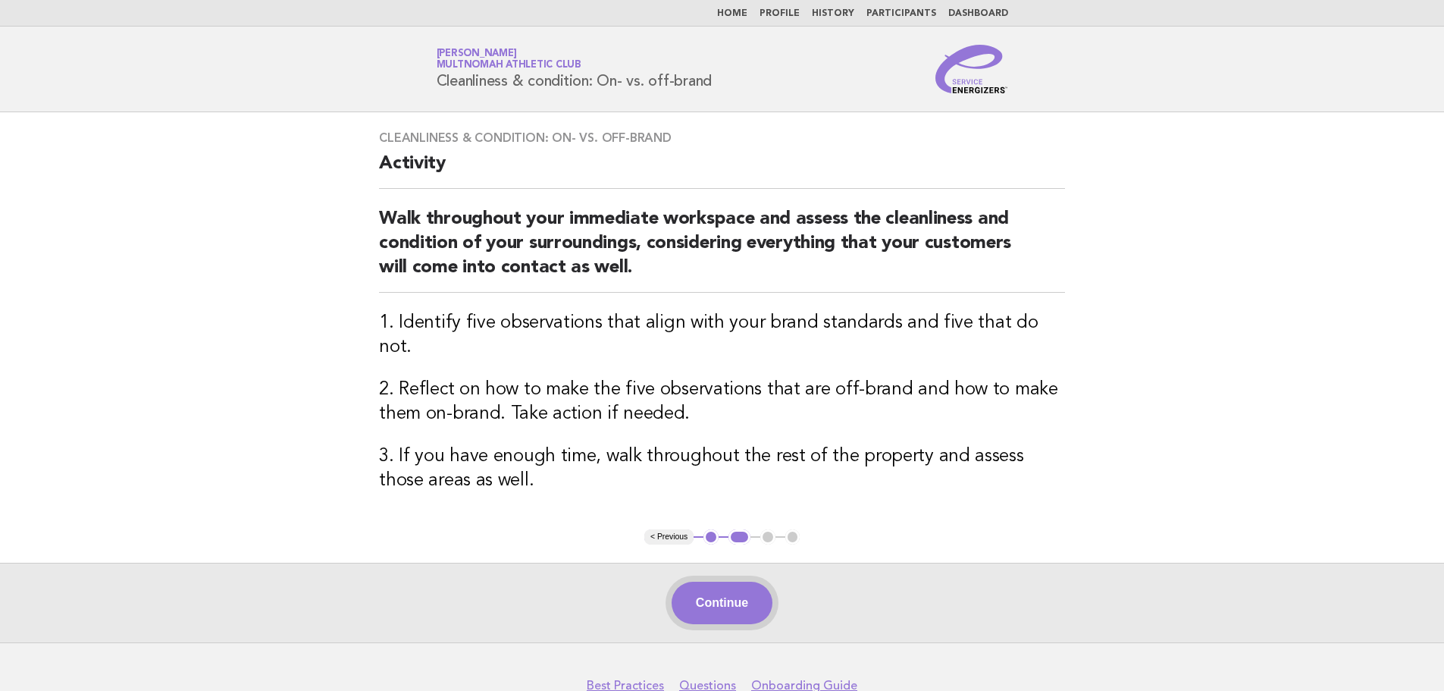
click at [749, 582] on button "Continue" at bounding box center [722, 603] width 101 height 42
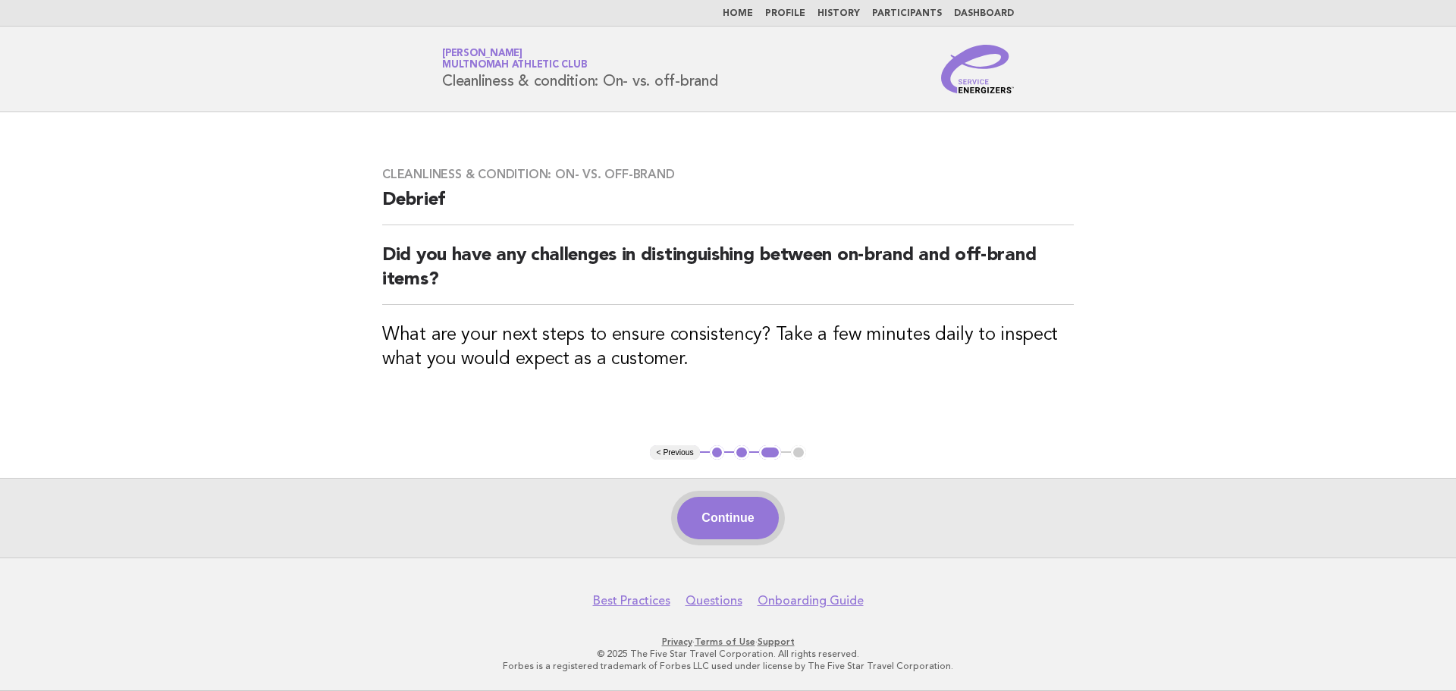
click at [755, 518] on button "Continue" at bounding box center [727, 518] width 101 height 42
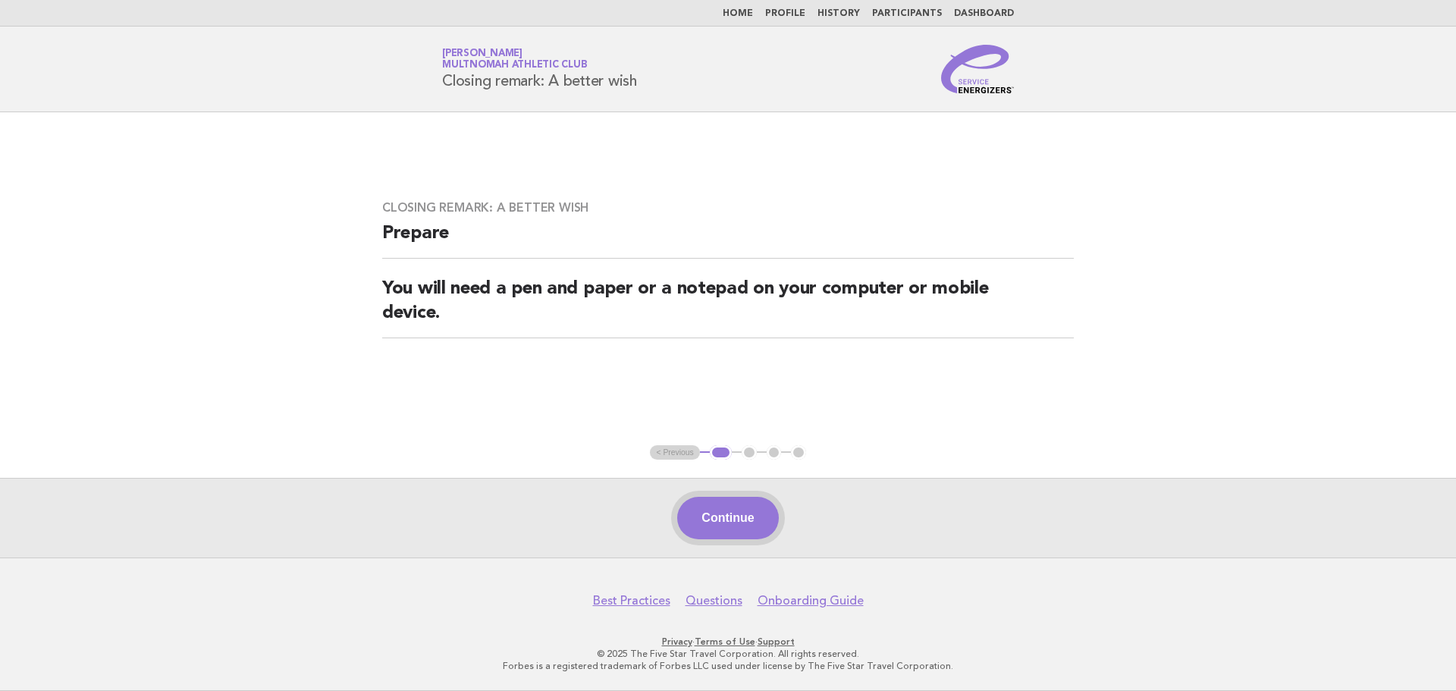
click at [749, 512] on button "Continue" at bounding box center [727, 518] width 101 height 42
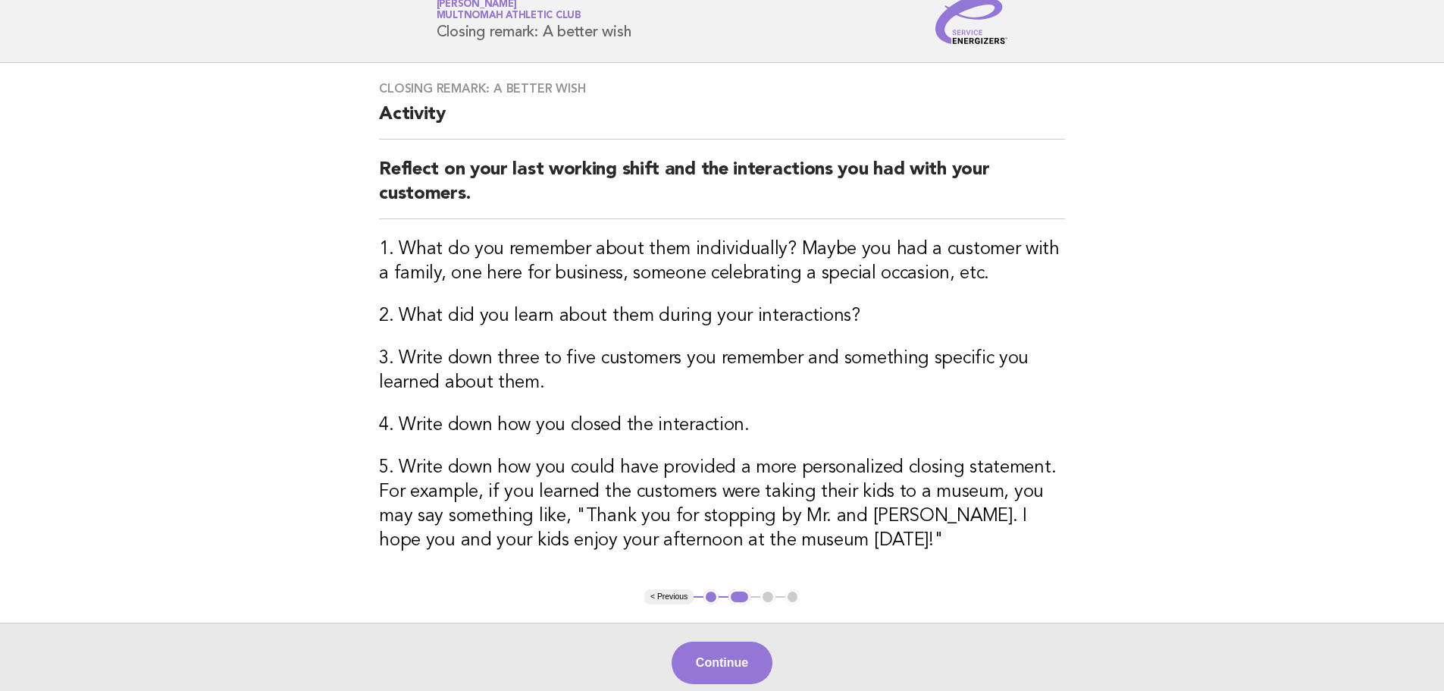
scroll to position [76, 0]
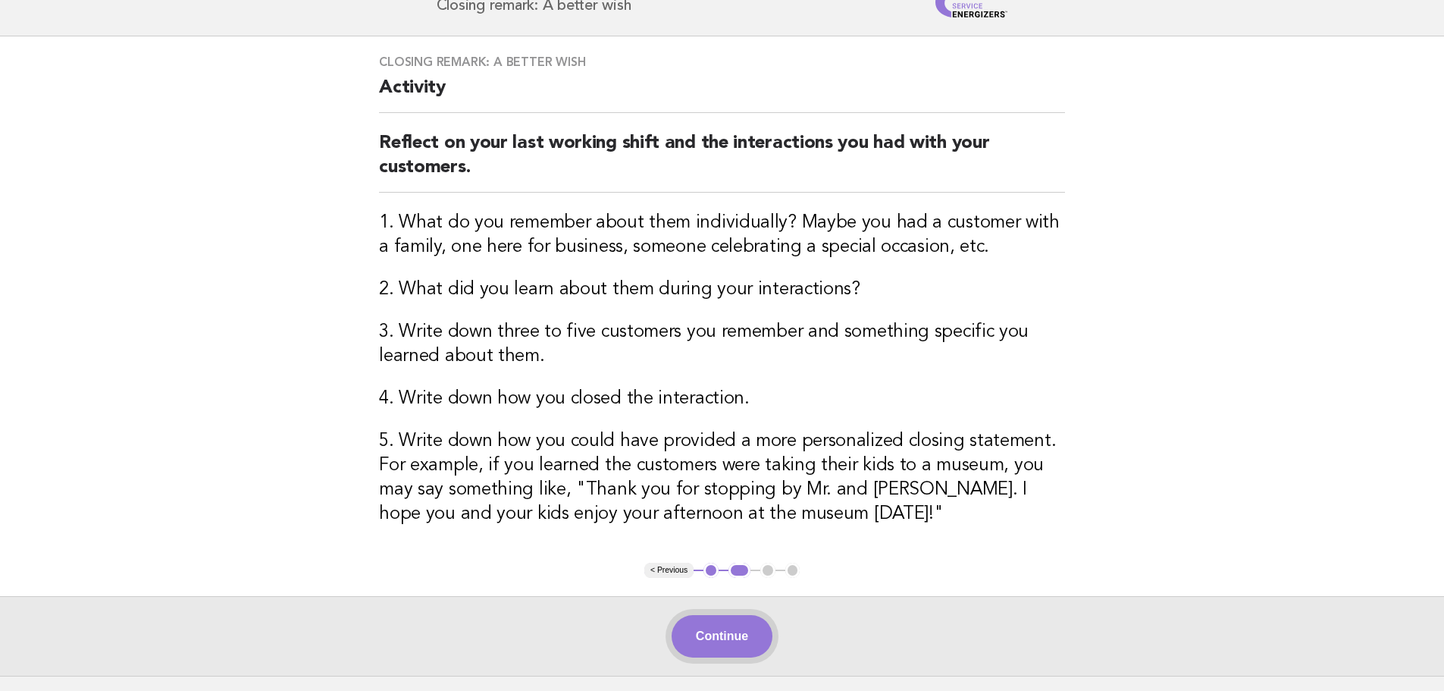
click at [761, 647] on button "Continue" at bounding box center [722, 636] width 101 height 42
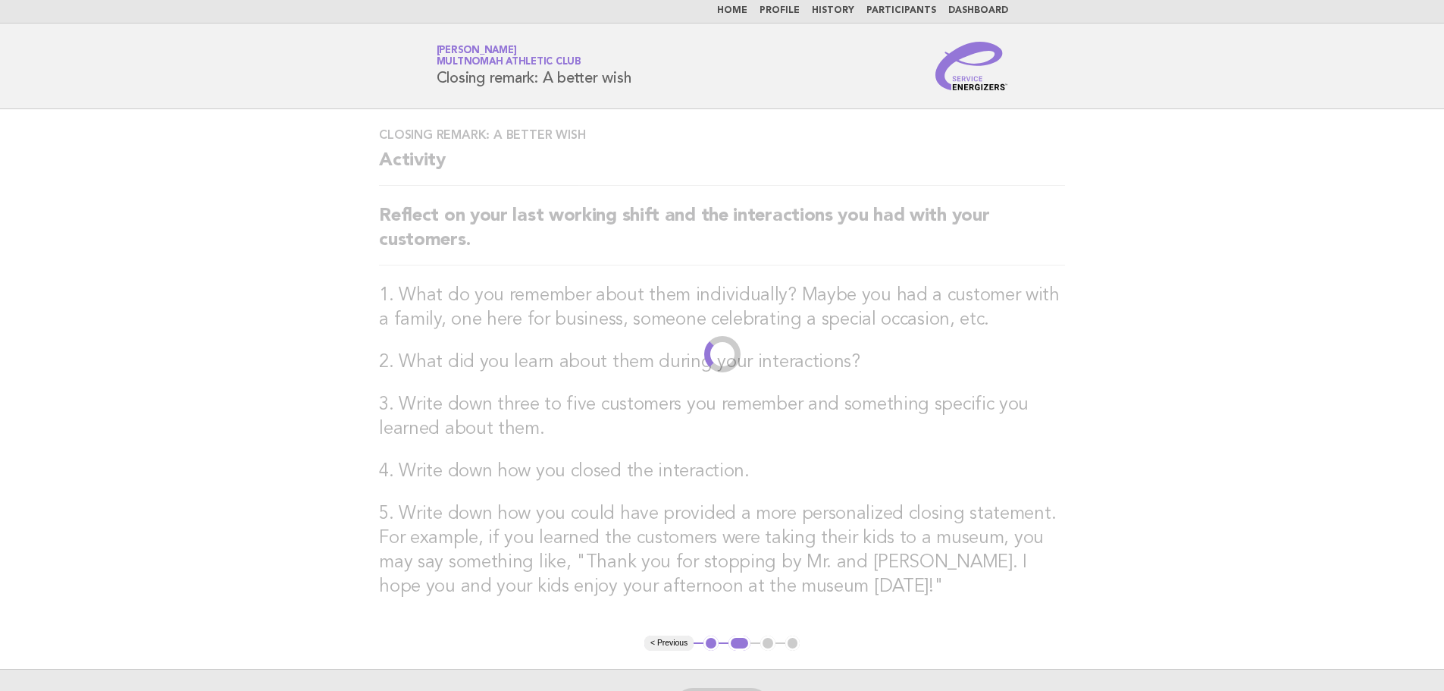
scroll to position [0, 0]
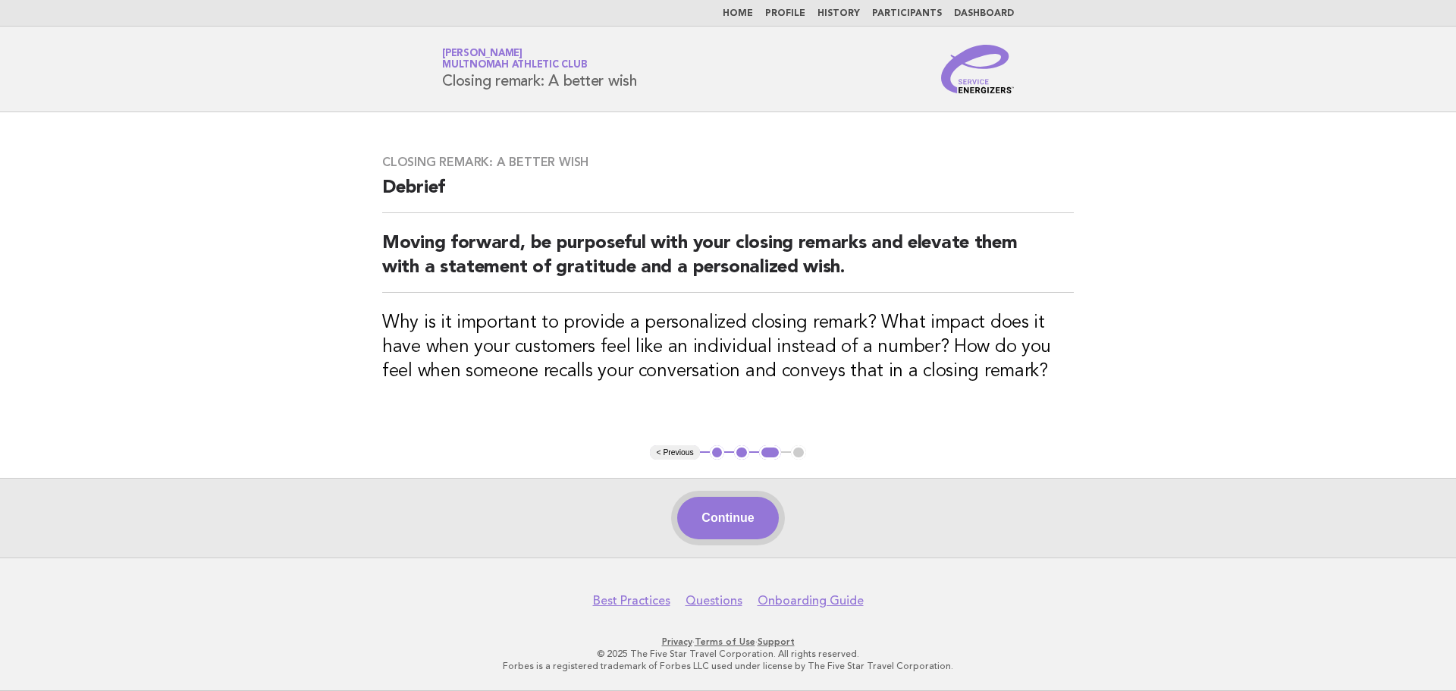
click at [732, 517] on button "Continue" at bounding box center [727, 518] width 101 height 42
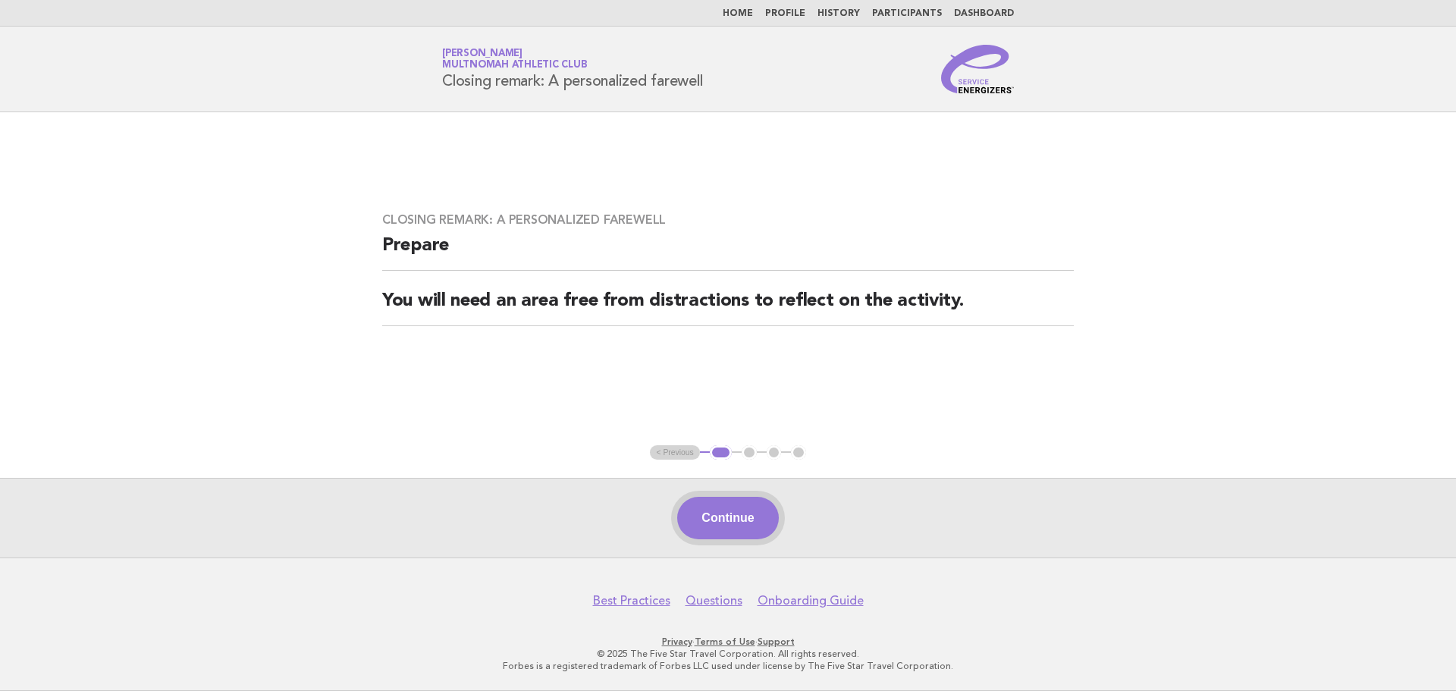
click at [764, 507] on button "Continue" at bounding box center [727, 518] width 101 height 42
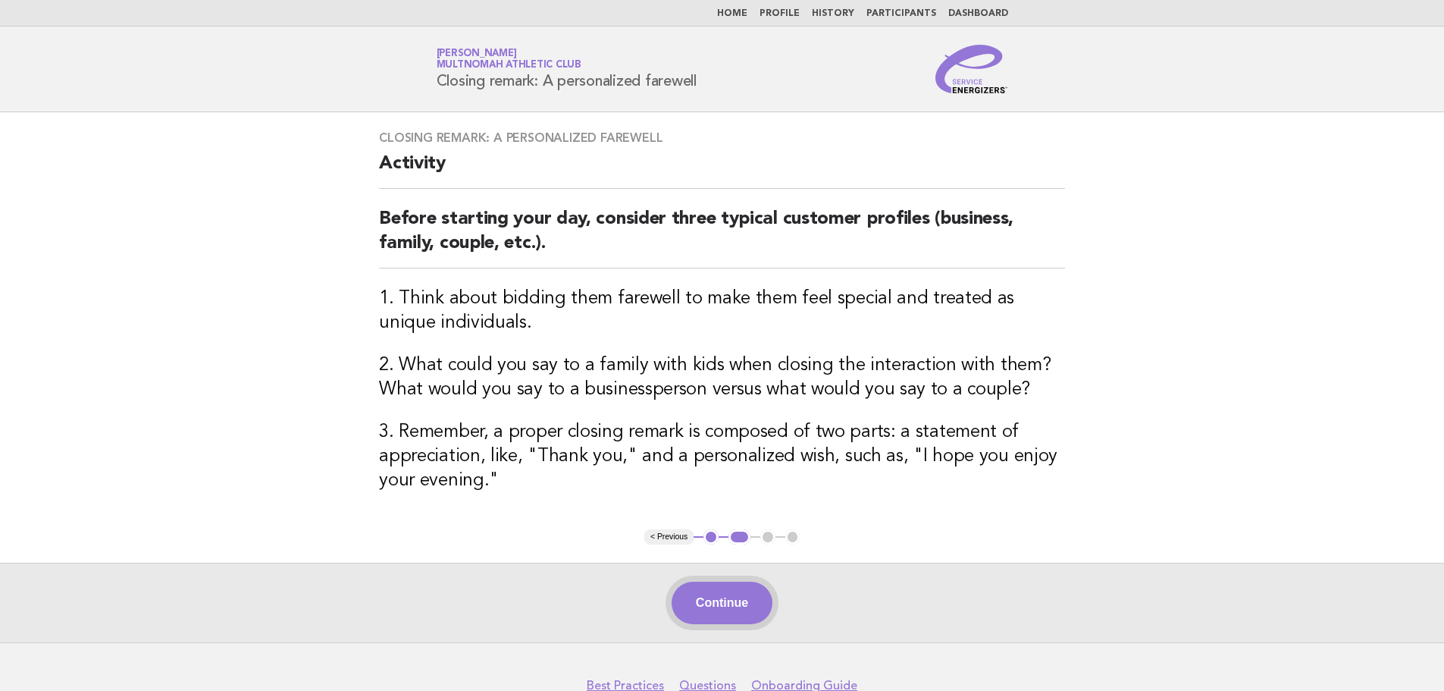
click at [719, 622] on button "Continue" at bounding box center [722, 603] width 101 height 42
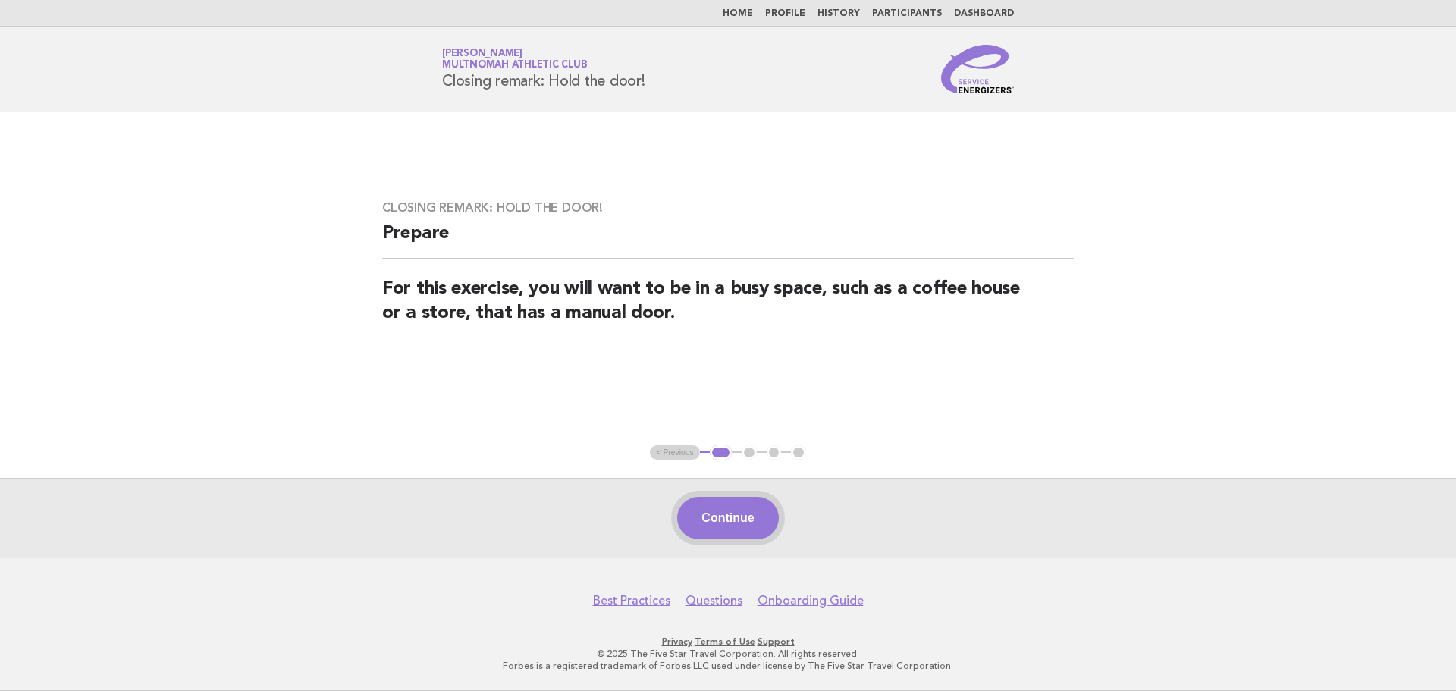
click at [745, 512] on button "Continue" at bounding box center [727, 518] width 101 height 42
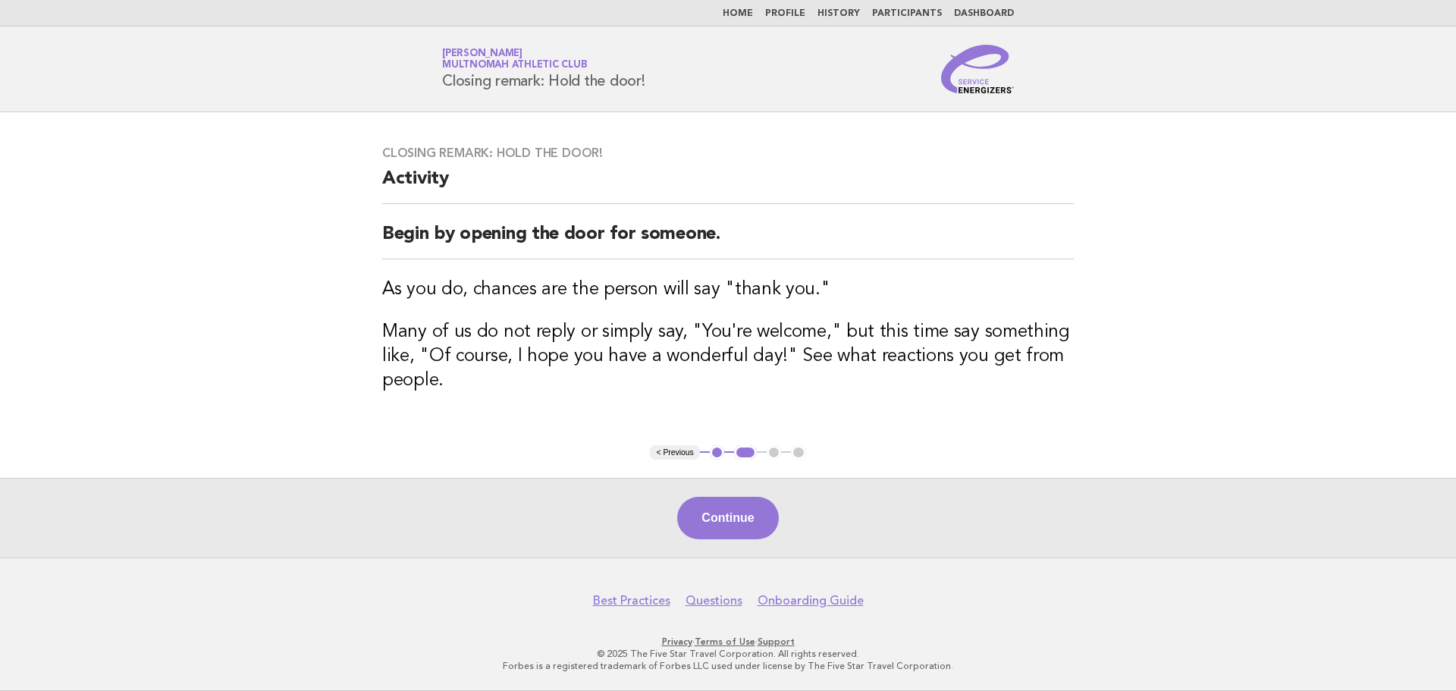
click at [745, 512] on button "Continue" at bounding box center [727, 518] width 101 height 42
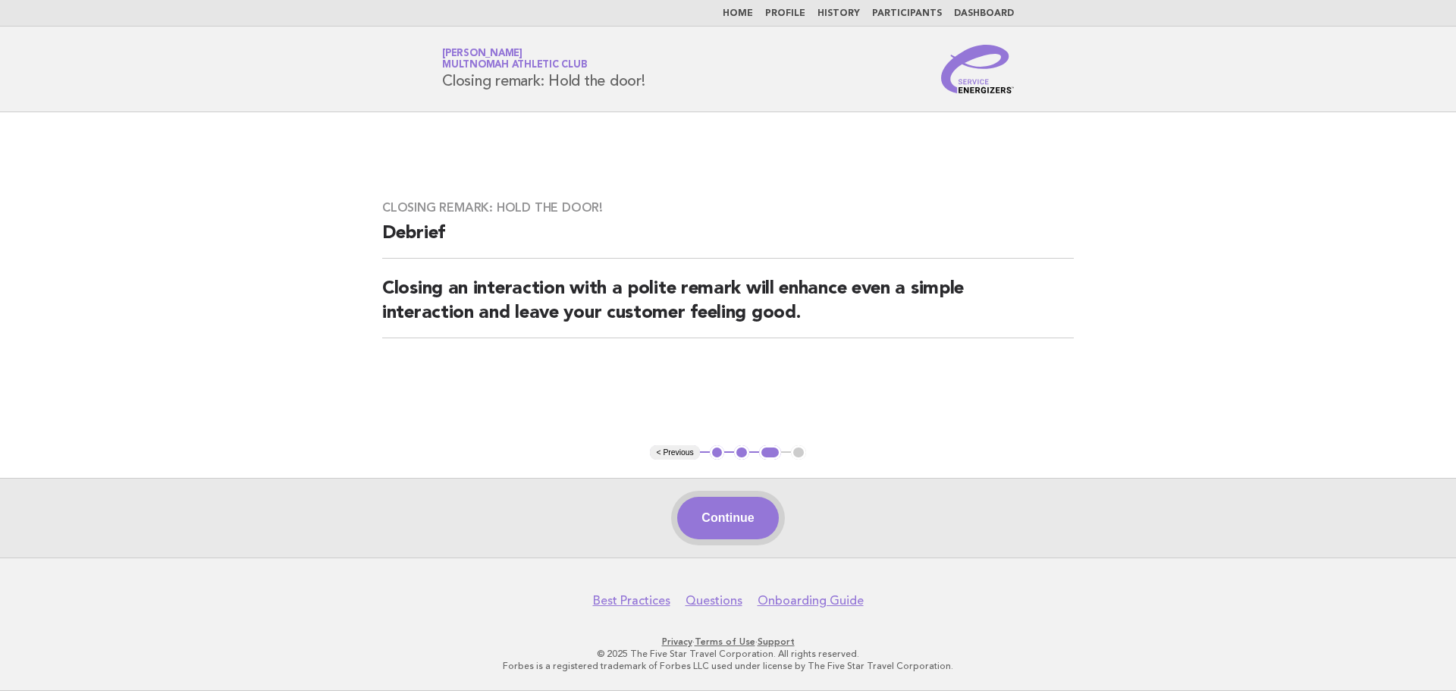
click at [741, 522] on button "Continue" at bounding box center [727, 518] width 101 height 42
